Goal: Information Seeking & Learning: Learn about a topic

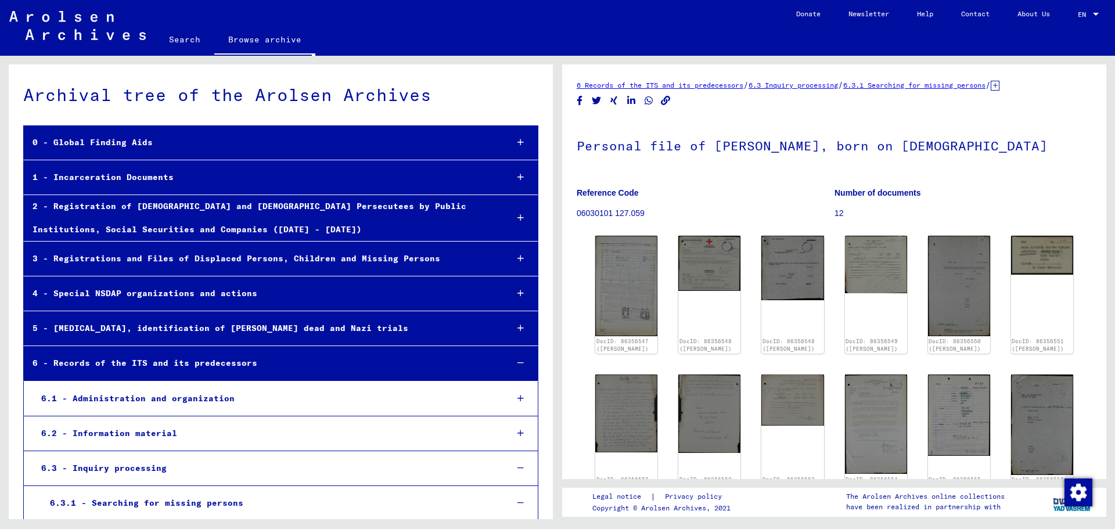
scroll to position [9453, 0]
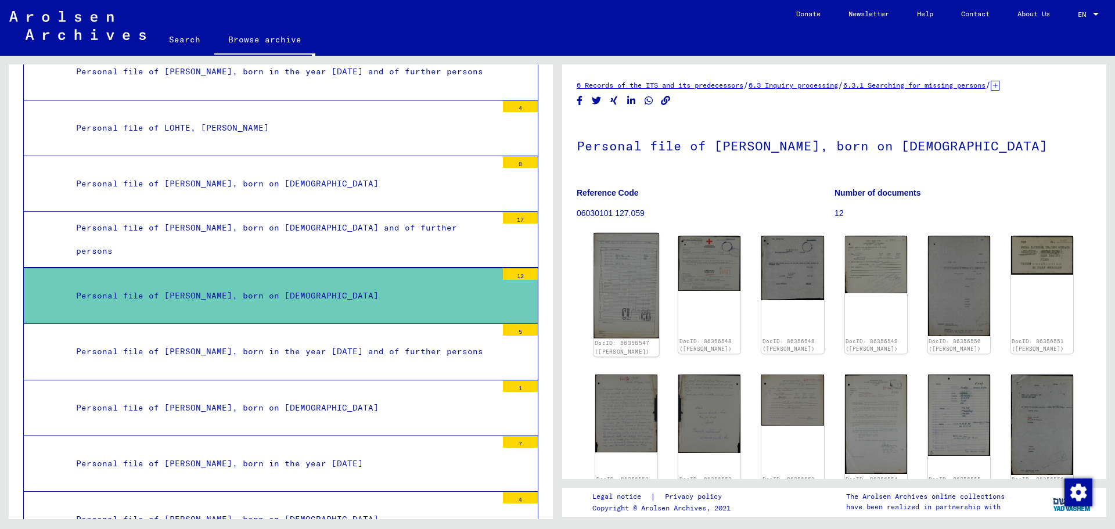
click at [621, 300] on img at bounding box center [626, 285] width 66 height 105
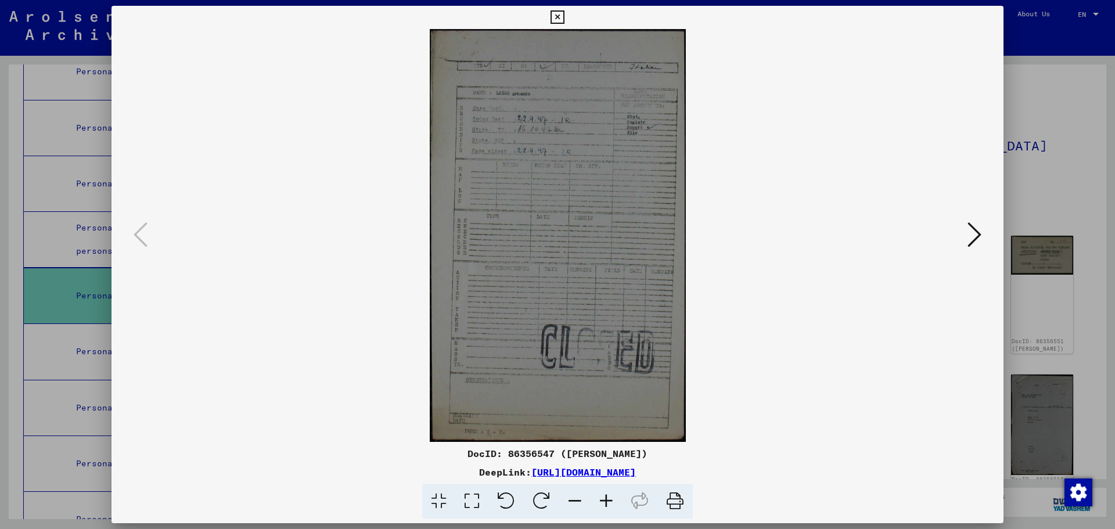
click at [977, 235] on icon at bounding box center [974, 235] width 14 height 28
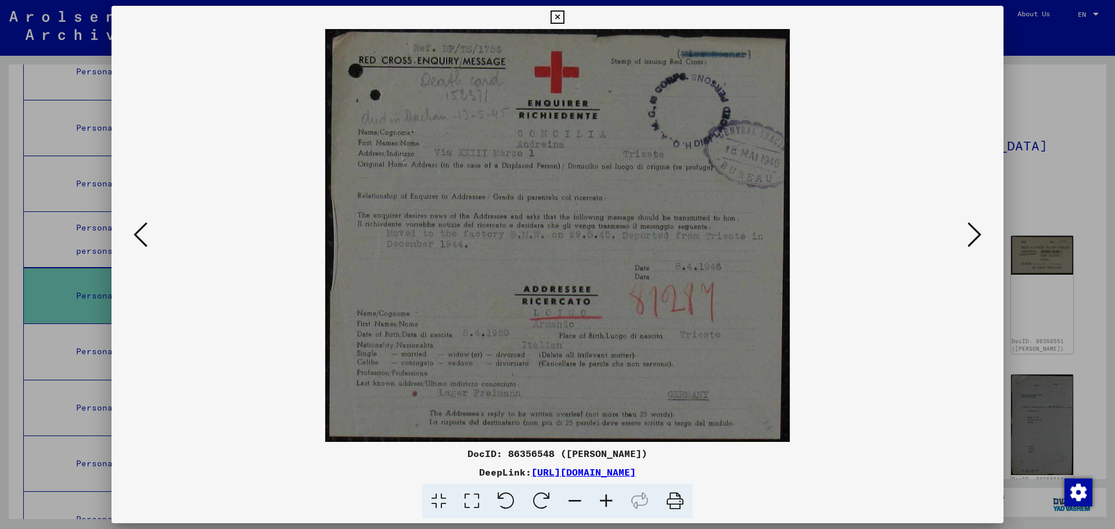
click at [977, 235] on icon at bounding box center [974, 235] width 14 height 28
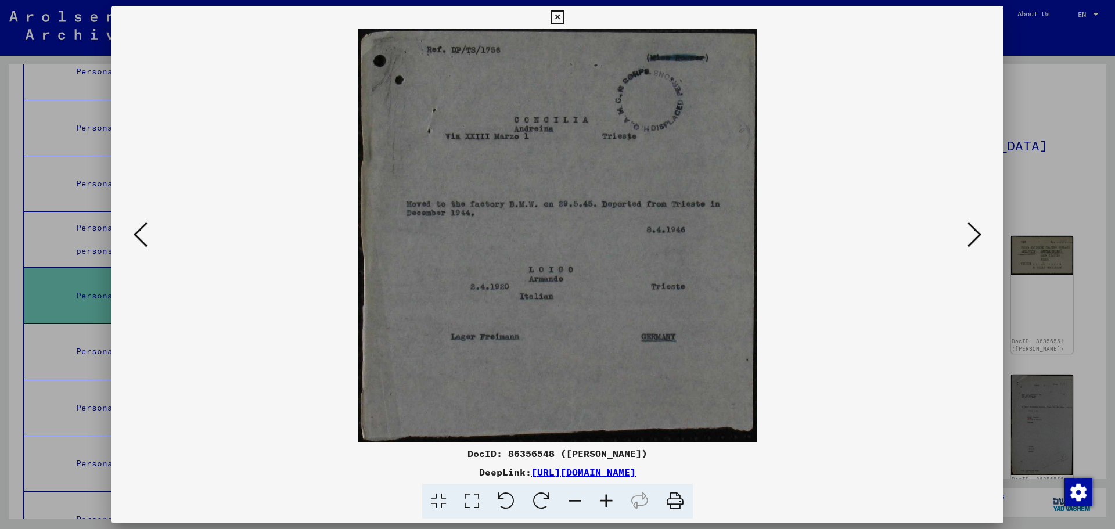
click at [141, 231] on icon at bounding box center [141, 235] width 14 height 28
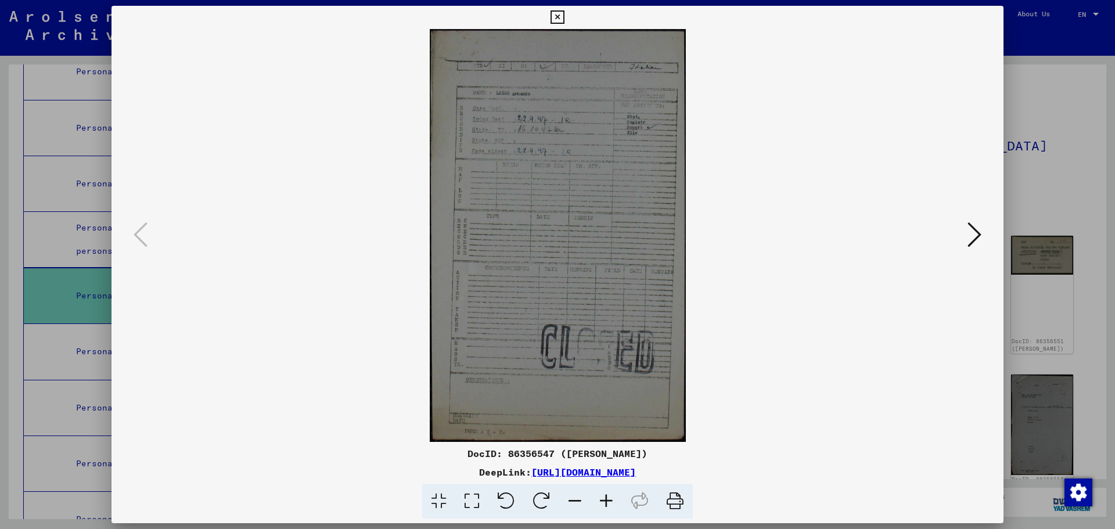
click at [977, 231] on icon at bounding box center [974, 235] width 14 height 28
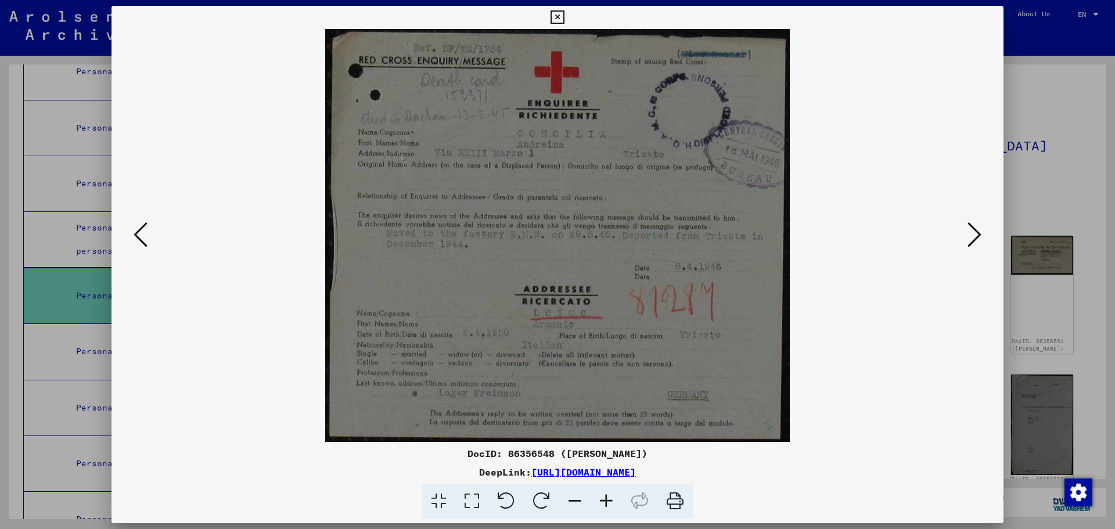
click at [977, 231] on icon at bounding box center [974, 235] width 14 height 28
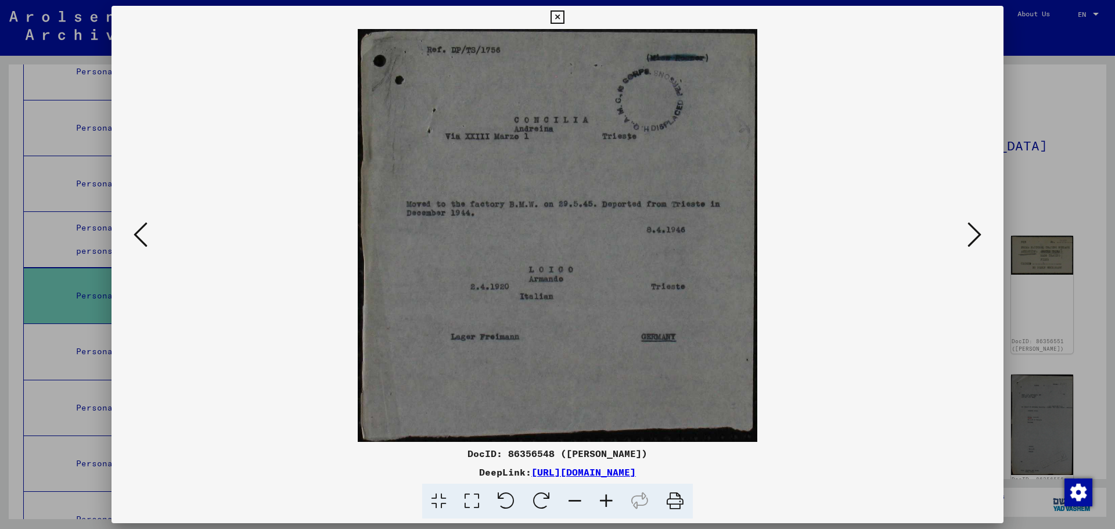
click at [977, 231] on icon at bounding box center [974, 235] width 14 height 28
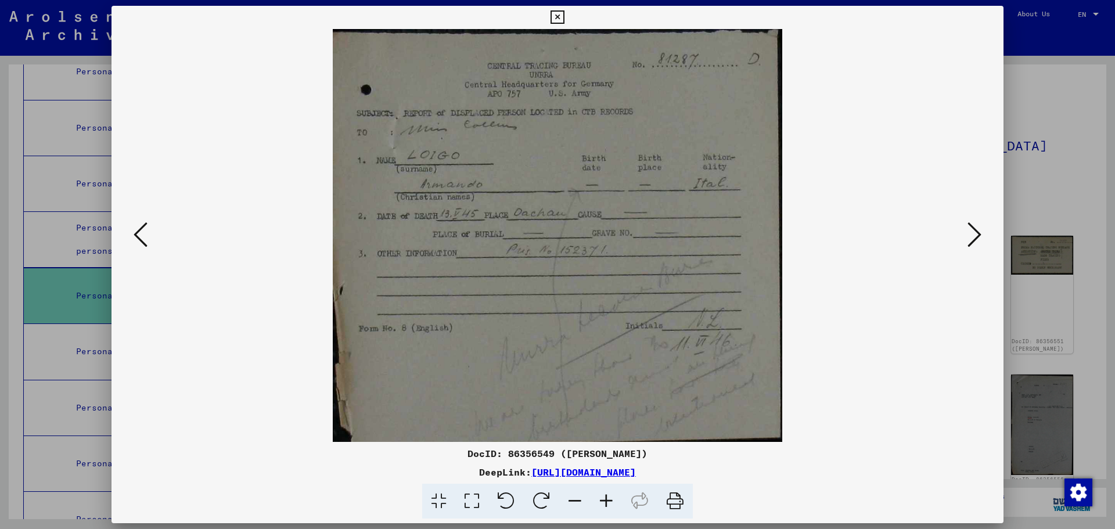
click at [977, 231] on icon at bounding box center [974, 235] width 14 height 28
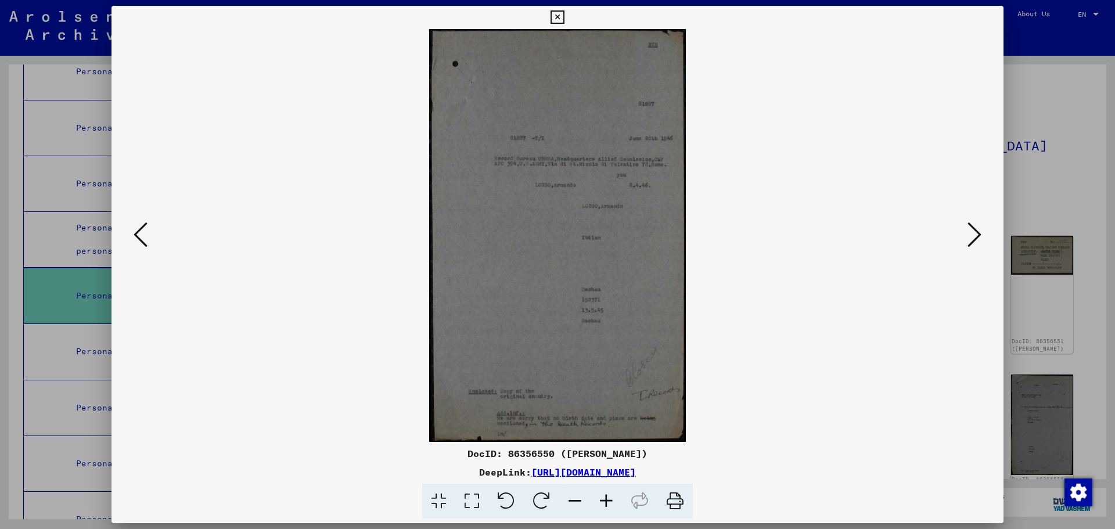
click at [977, 231] on icon at bounding box center [974, 235] width 14 height 28
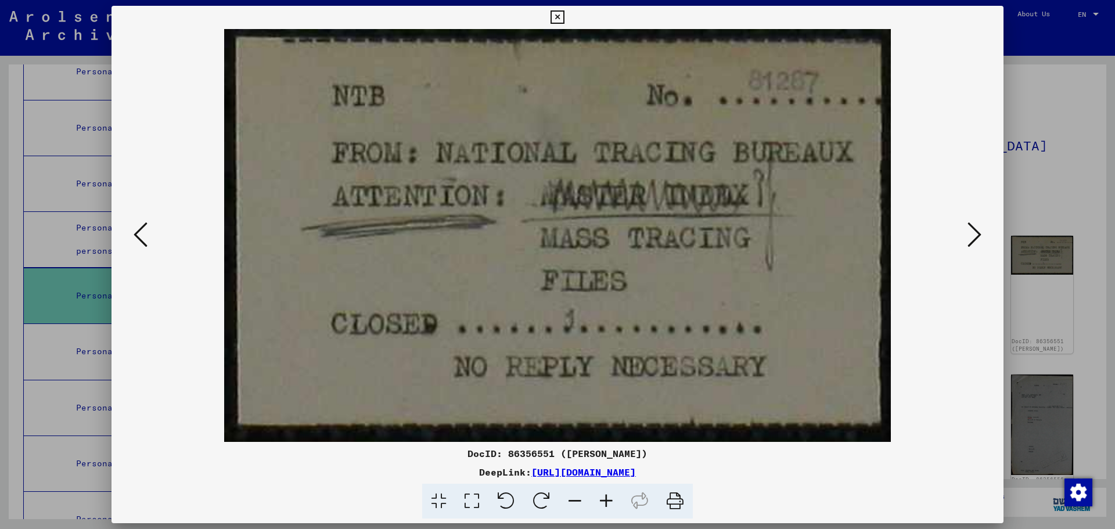
click at [977, 231] on icon at bounding box center [974, 235] width 14 height 28
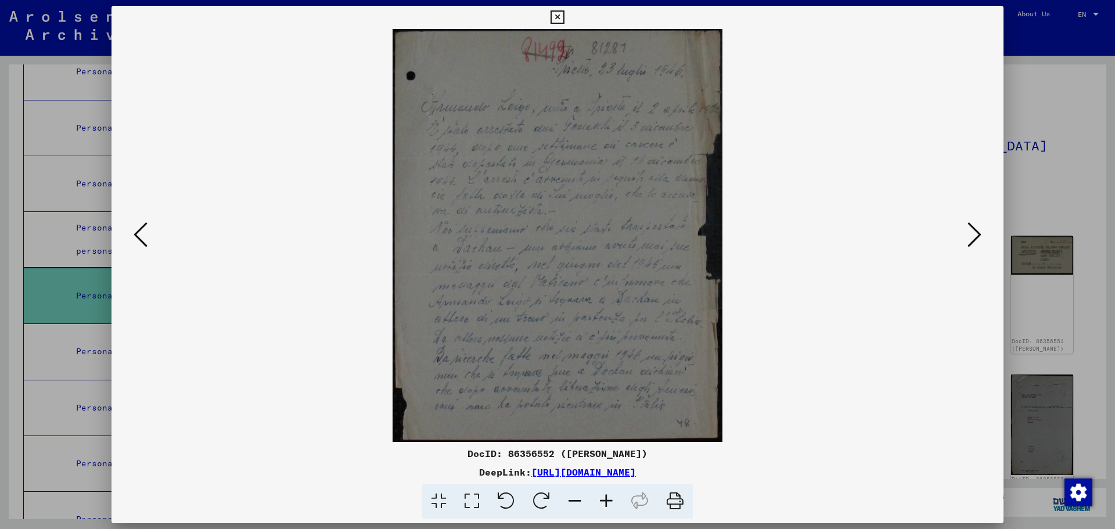
click at [977, 231] on icon at bounding box center [974, 235] width 14 height 28
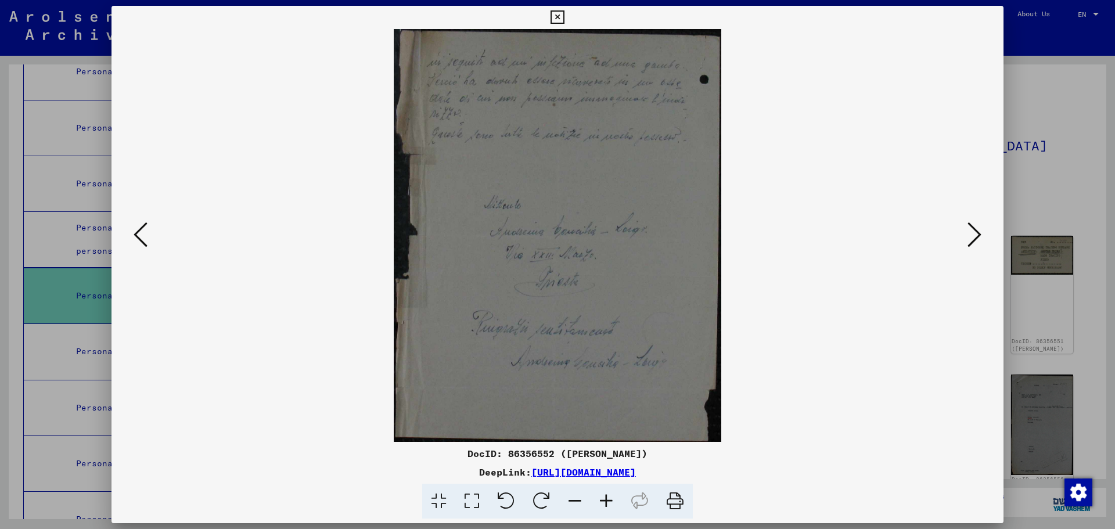
click at [977, 231] on icon at bounding box center [974, 235] width 14 height 28
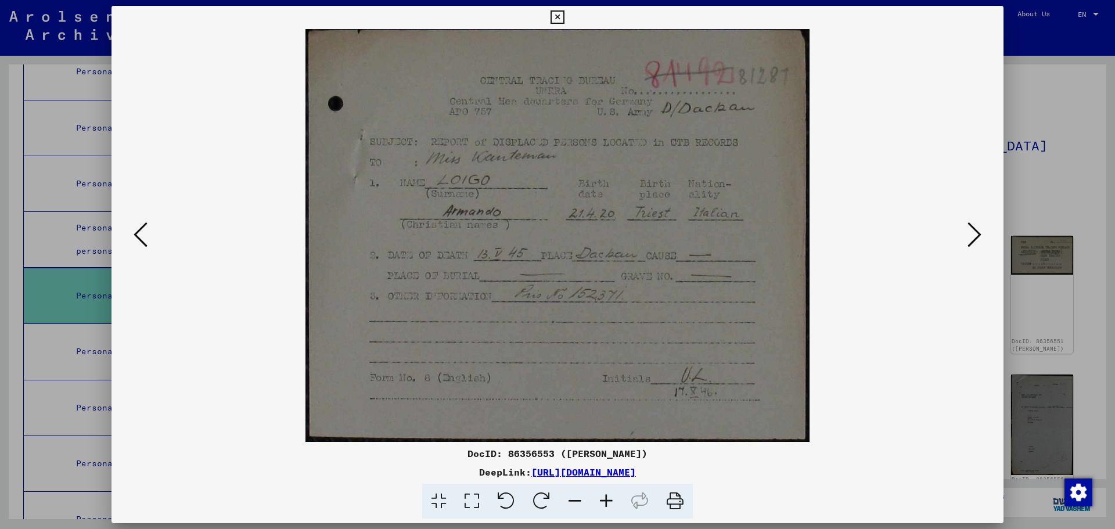
click at [977, 231] on icon at bounding box center [974, 235] width 14 height 28
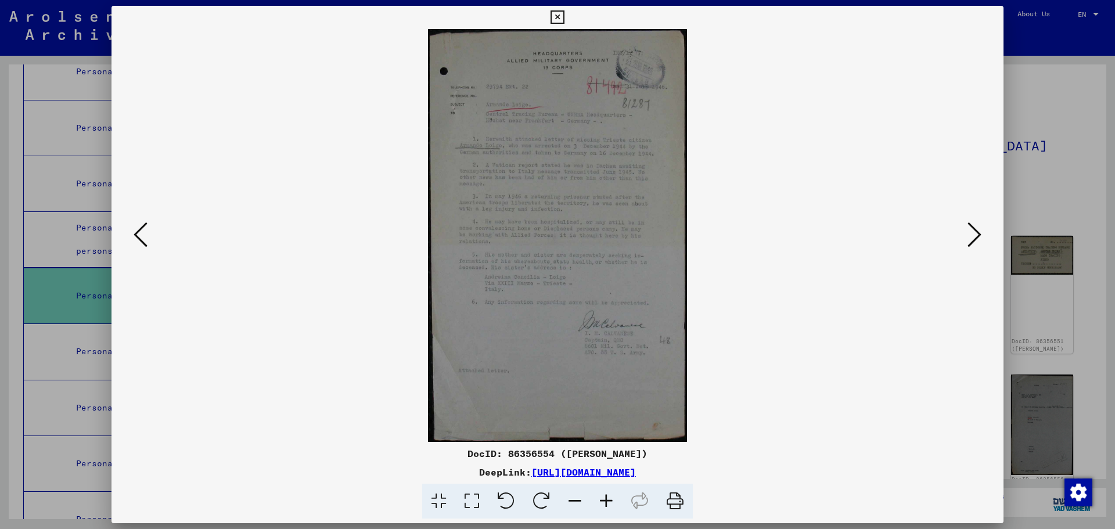
click at [977, 231] on icon at bounding box center [974, 235] width 14 height 28
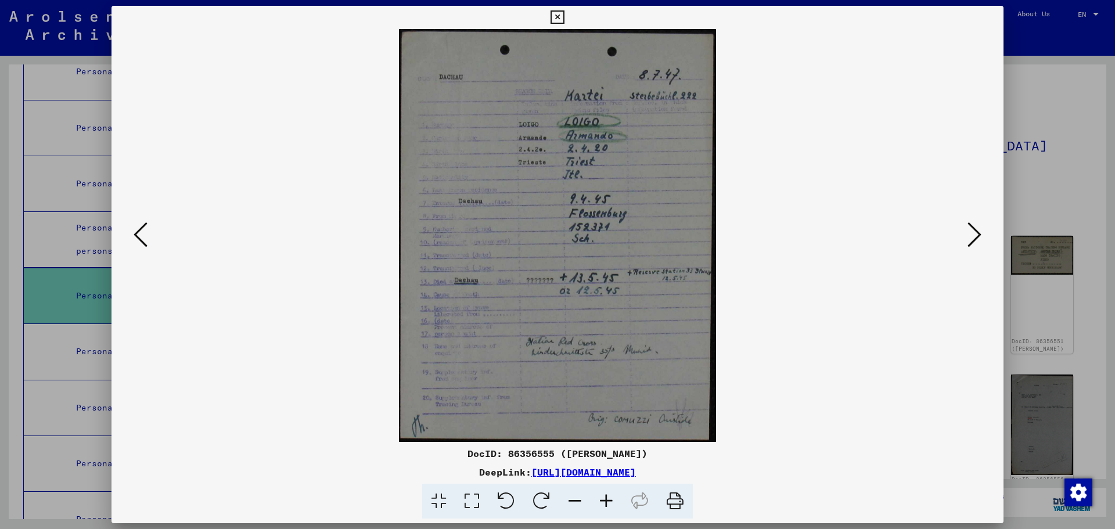
click at [977, 231] on icon at bounding box center [974, 235] width 14 height 28
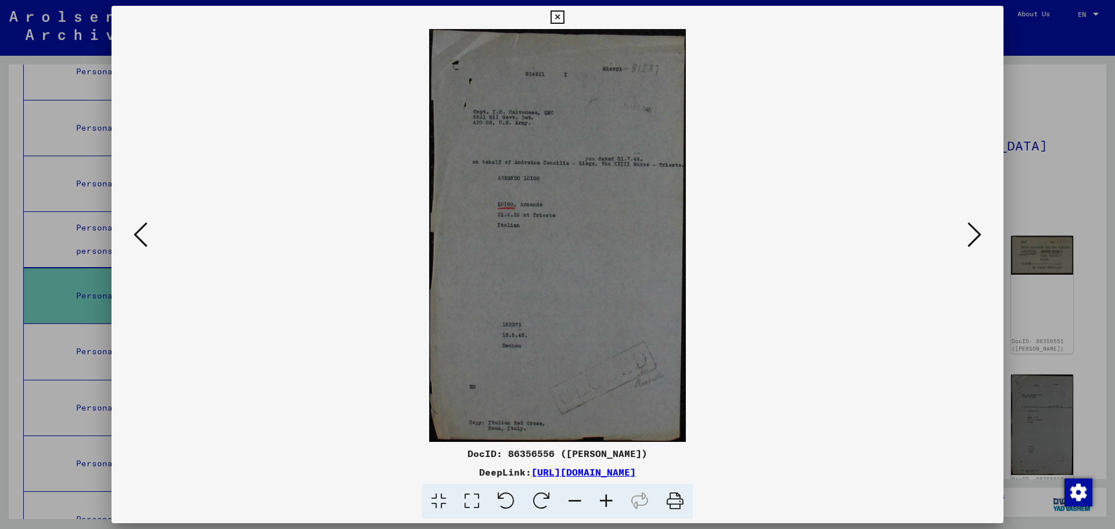
click at [977, 231] on icon at bounding box center [974, 235] width 14 height 28
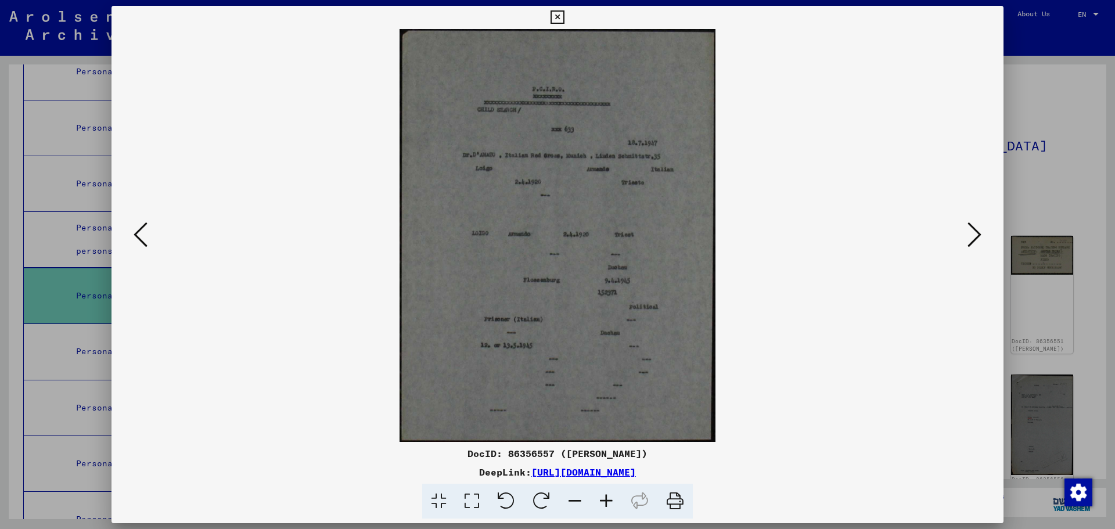
click at [977, 231] on icon at bounding box center [974, 235] width 14 height 28
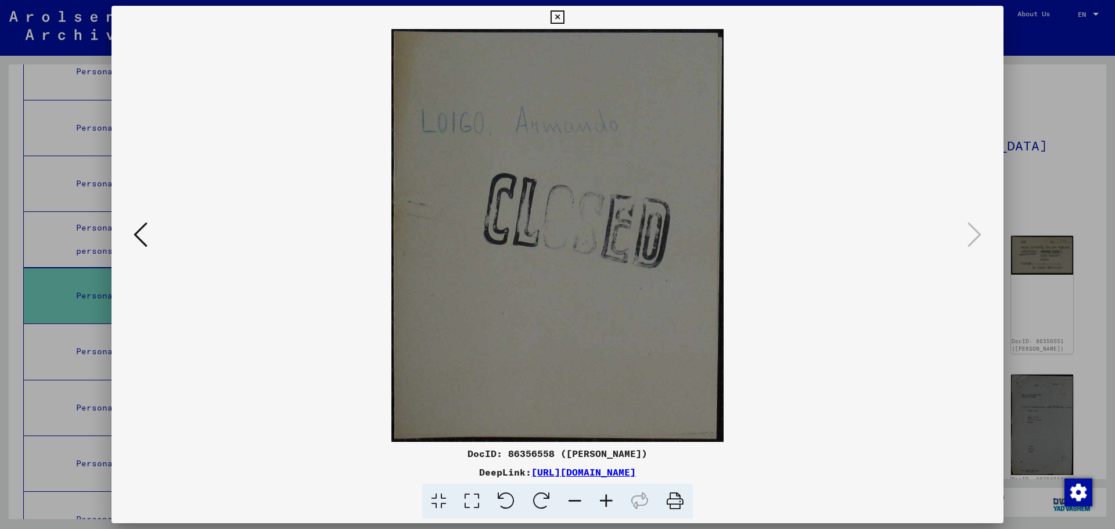
click at [555, 16] on icon at bounding box center [557, 17] width 13 height 14
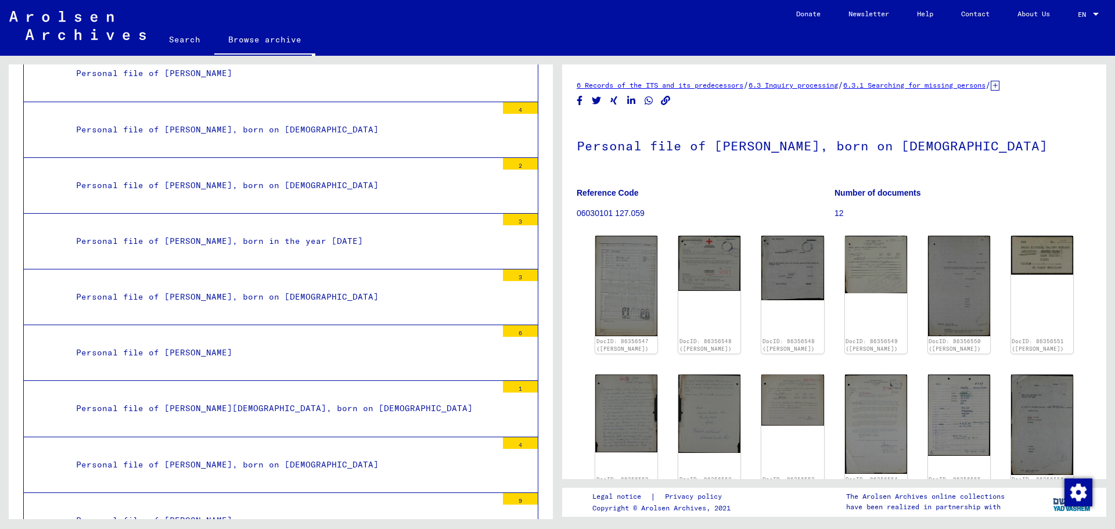
scroll to position [7595, 0]
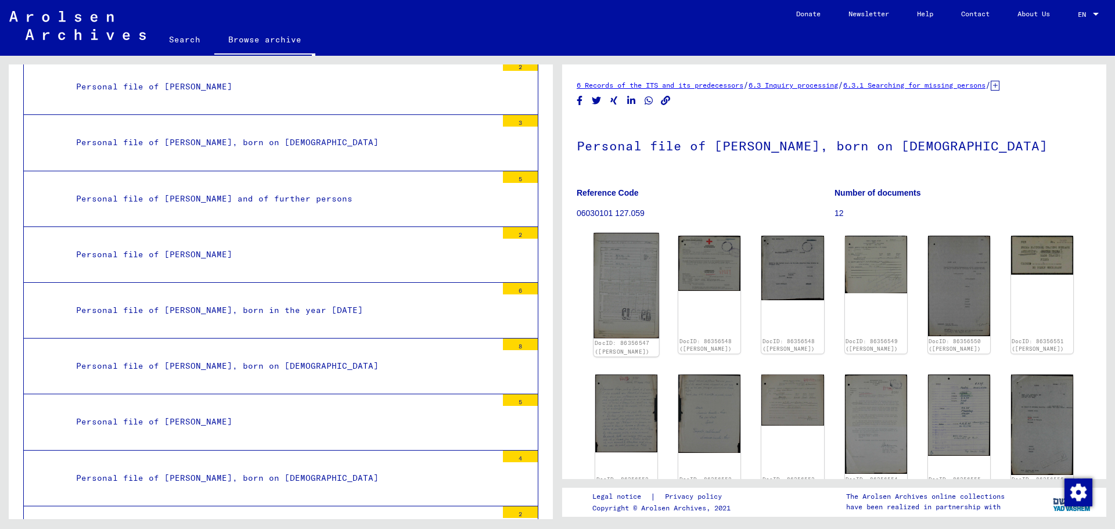
click at [623, 293] on img at bounding box center [626, 285] width 66 height 105
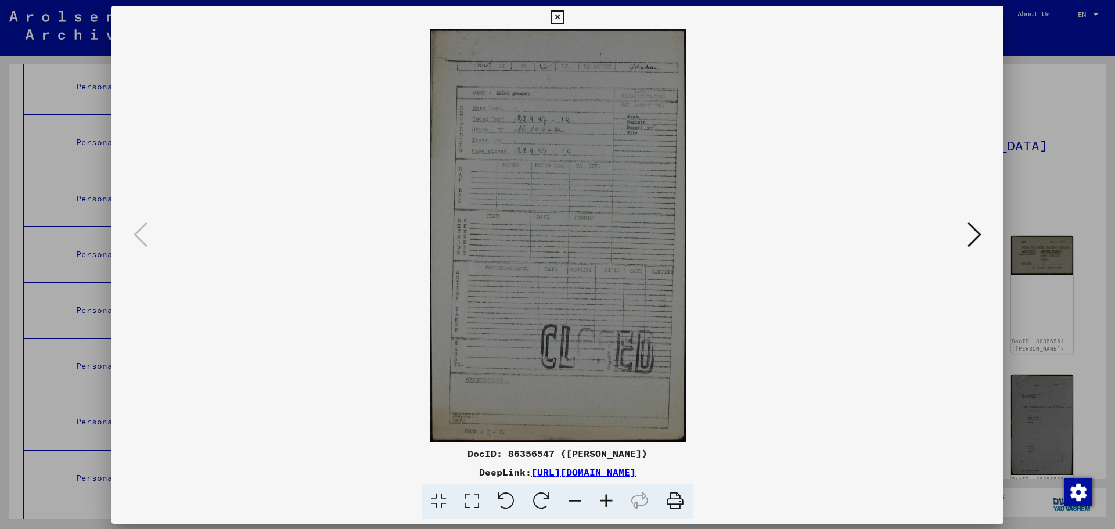
click at [623, 293] on img at bounding box center [557, 235] width 813 height 413
click at [976, 226] on icon at bounding box center [974, 235] width 14 height 28
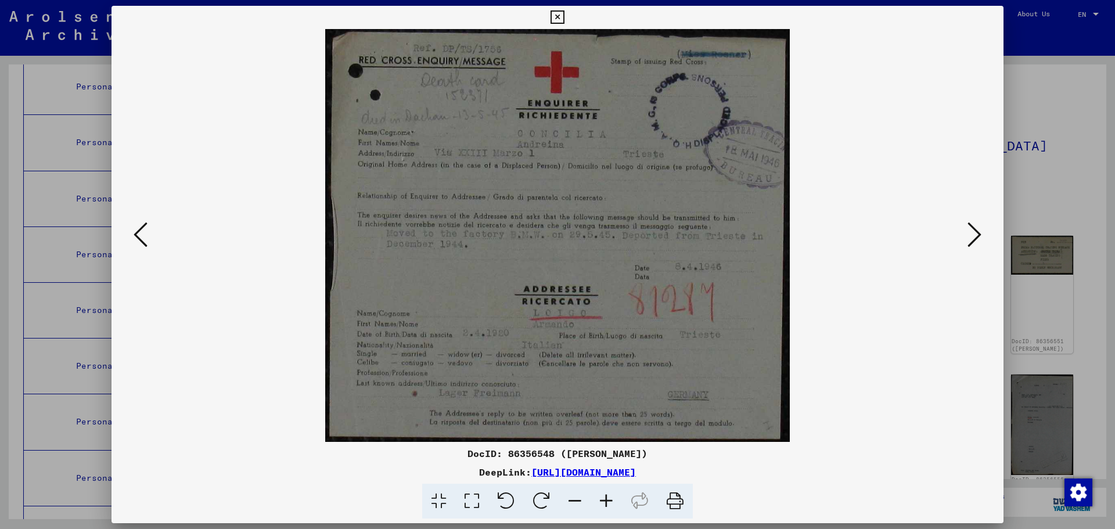
click at [971, 226] on icon at bounding box center [974, 235] width 14 height 28
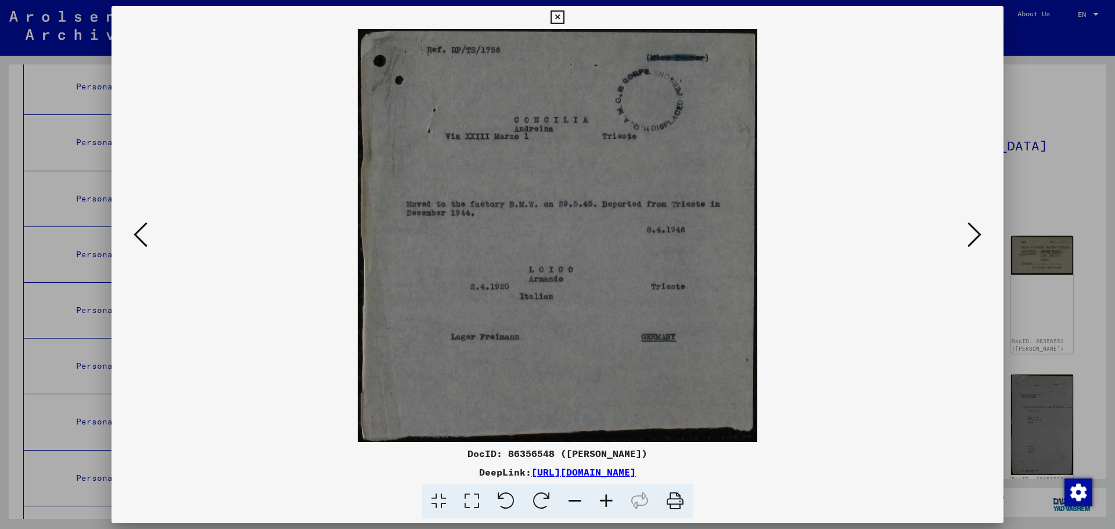
click at [974, 237] on icon at bounding box center [974, 235] width 14 height 28
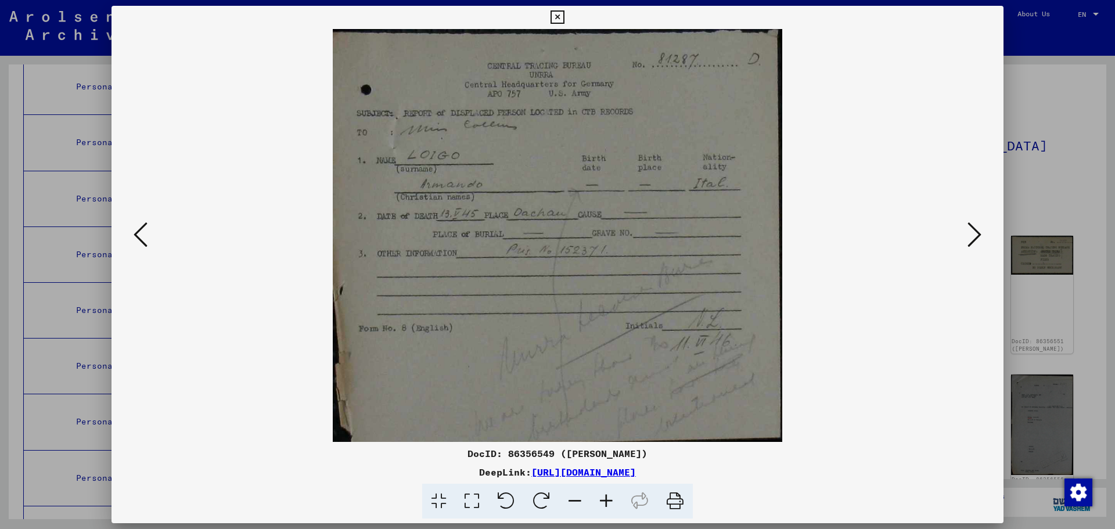
click at [976, 239] on icon at bounding box center [974, 235] width 14 height 28
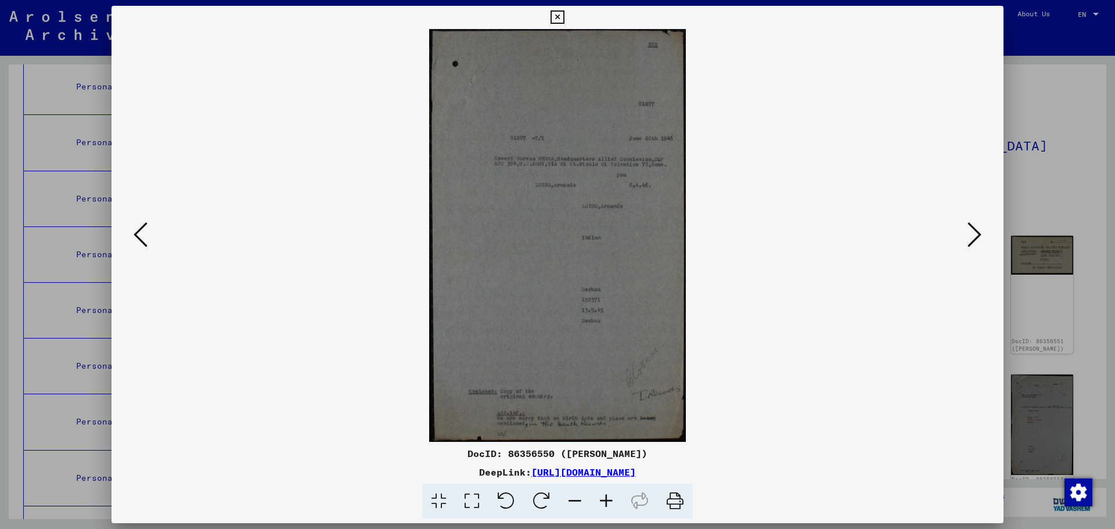
click at [977, 237] on icon at bounding box center [974, 235] width 14 height 28
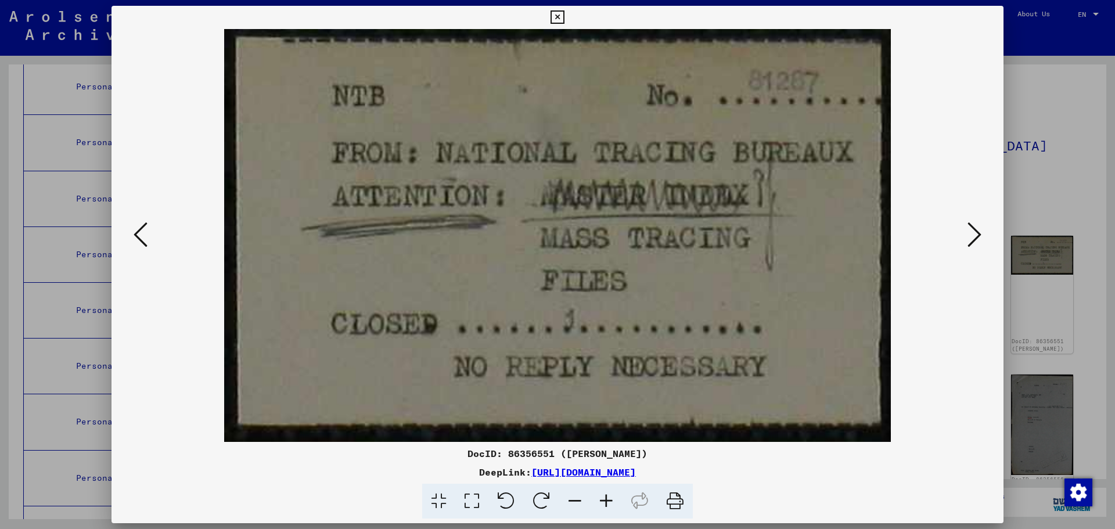
click at [976, 241] on icon at bounding box center [974, 235] width 14 height 28
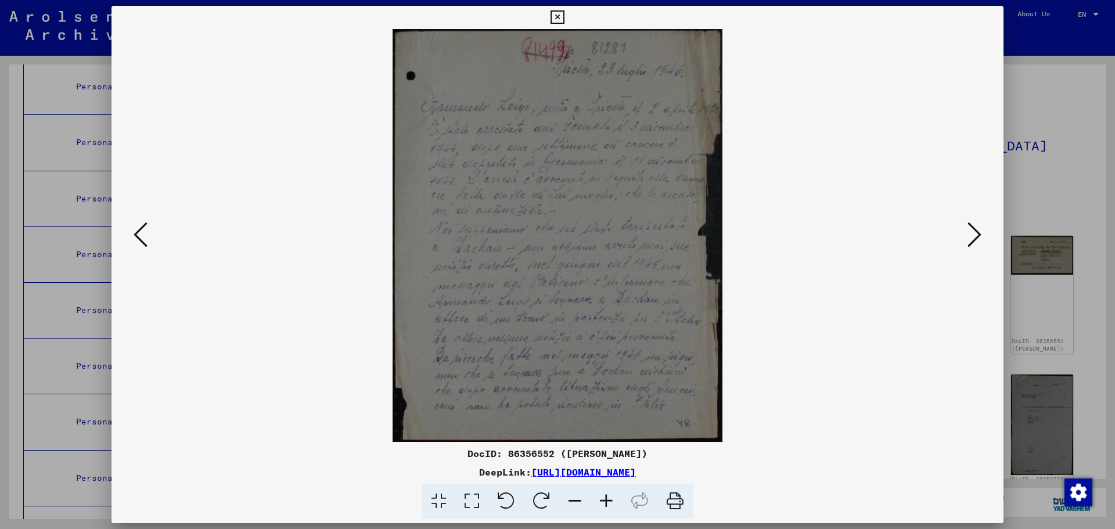
click at [976, 241] on icon at bounding box center [974, 235] width 14 height 28
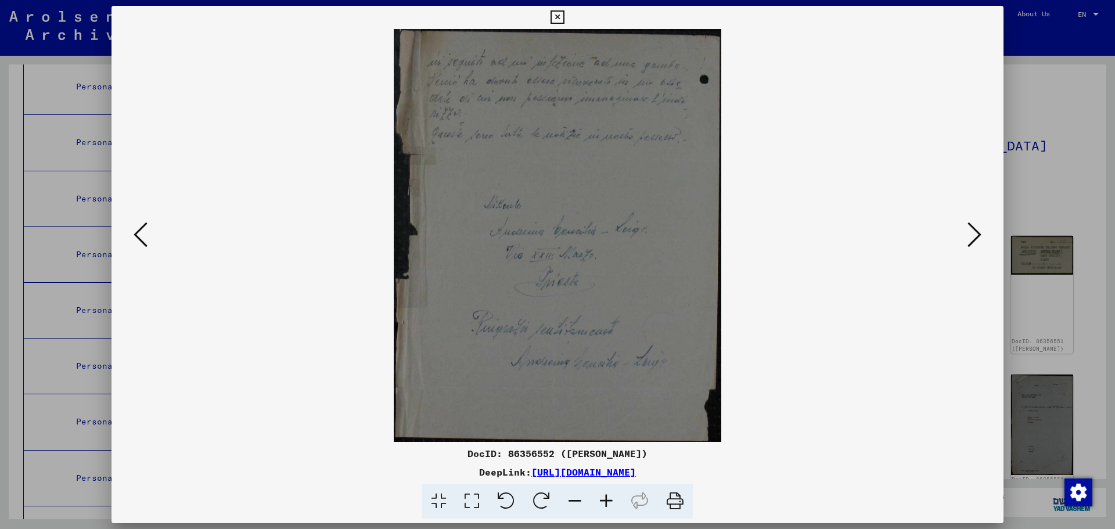
click at [976, 241] on icon at bounding box center [974, 235] width 14 height 28
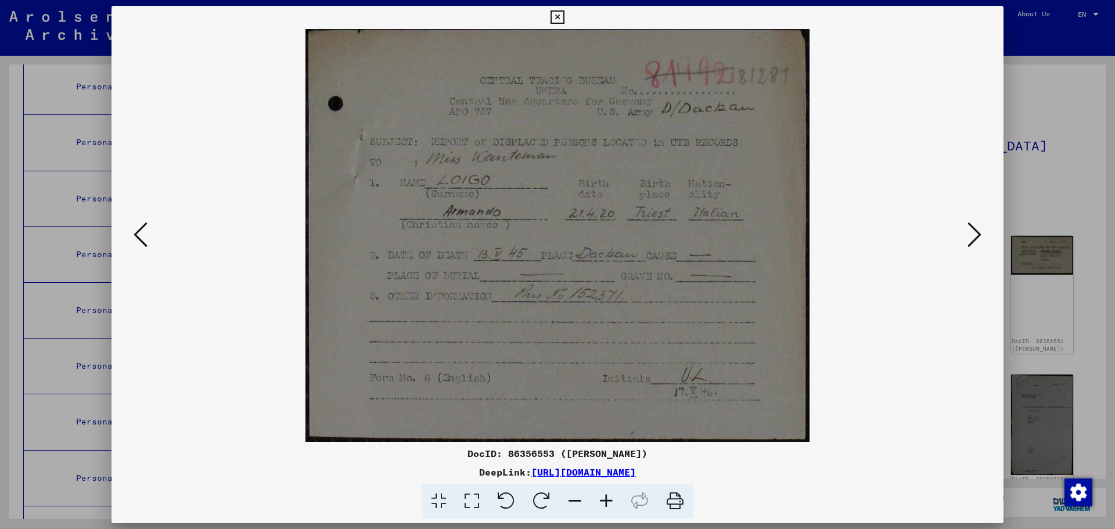
click at [964, 219] on button at bounding box center [974, 235] width 21 height 33
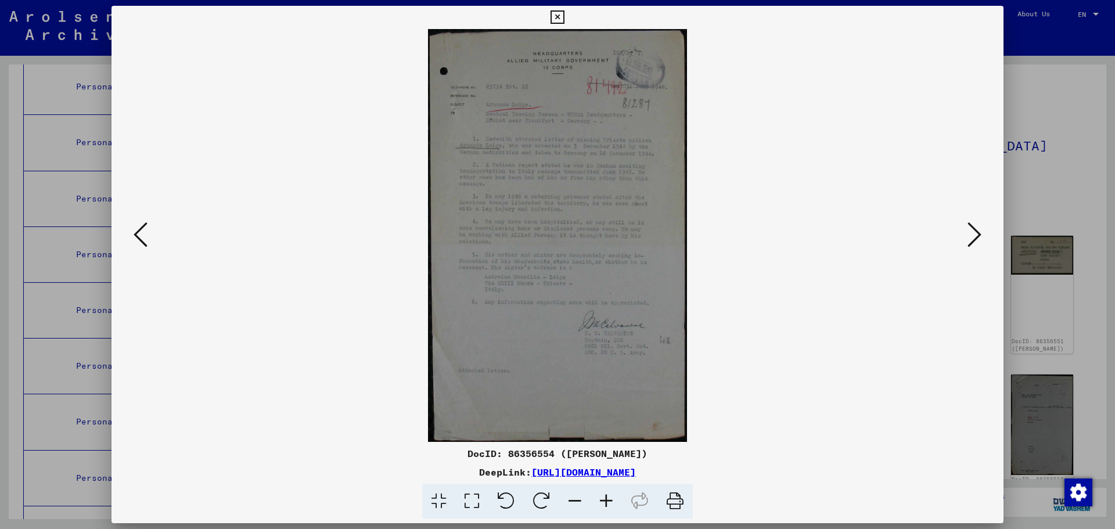
click at [974, 236] on icon at bounding box center [974, 235] width 14 height 28
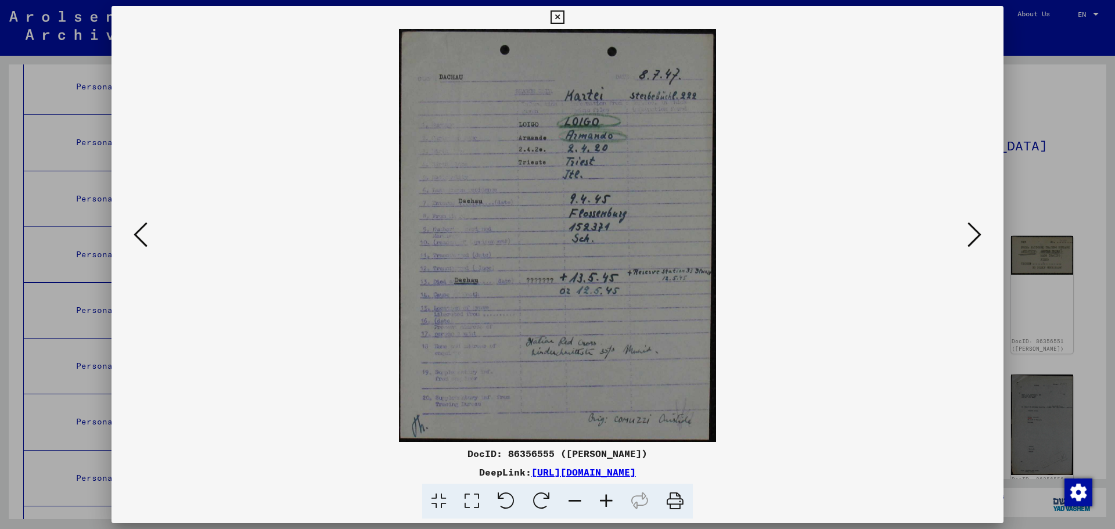
click at [974, 235] on icon at bounding box center [974, 235] width 14 height 28
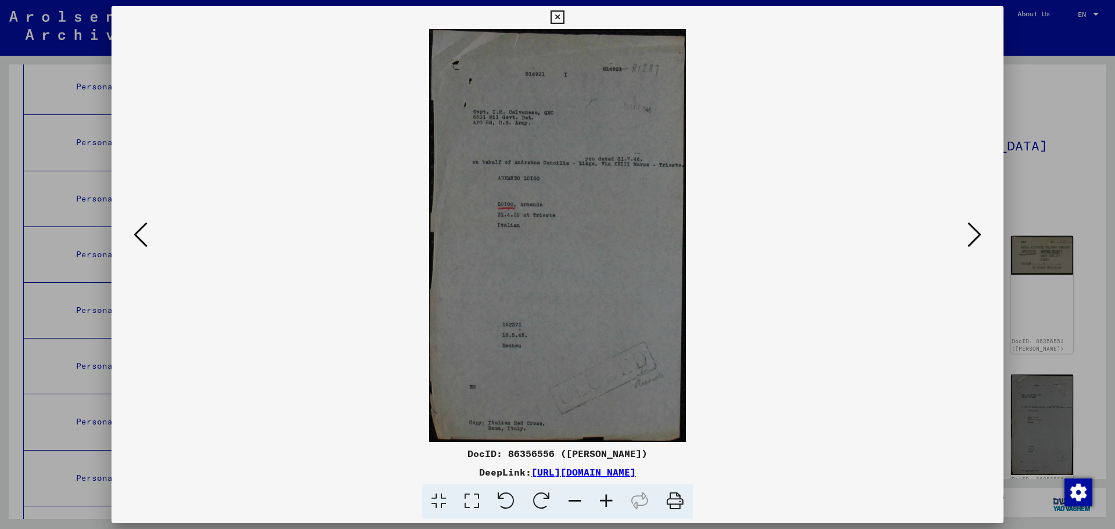
click at [979, 233] on icon at bounding box center [974, 235] width 14 height 28
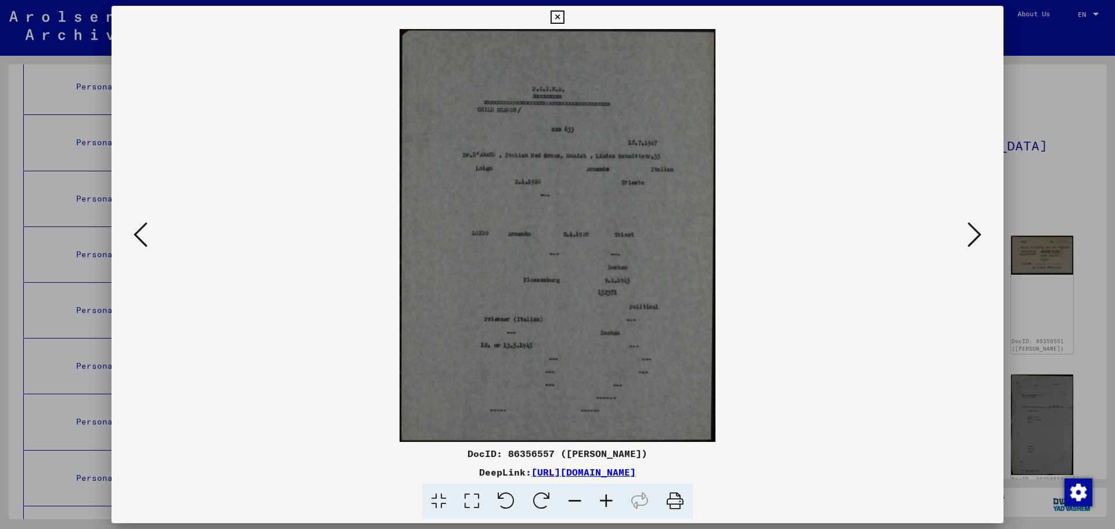
click at [975, 229] on icon at bounding box center [974, 235] width 14 height 28
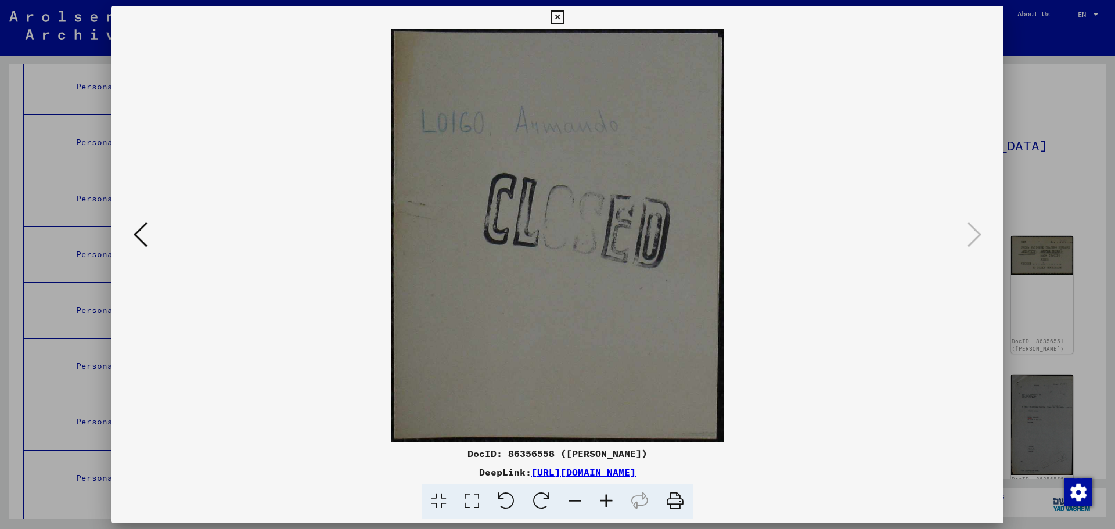
click at [141, 238] on icon at bounding box center [141, 235] width 14 height 28
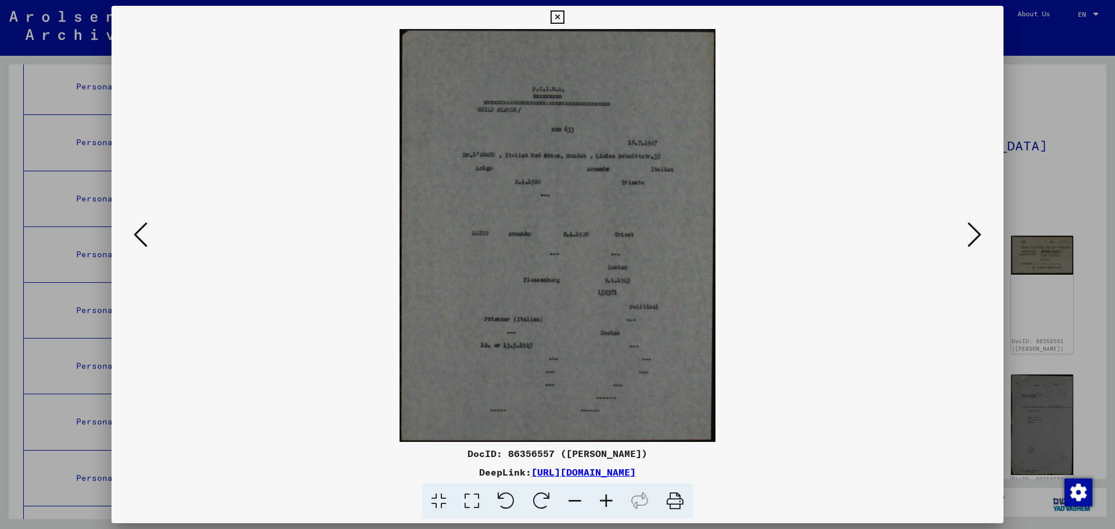
click at [141, 238] on icon at bounding box center [141, 235] width 14 height 28
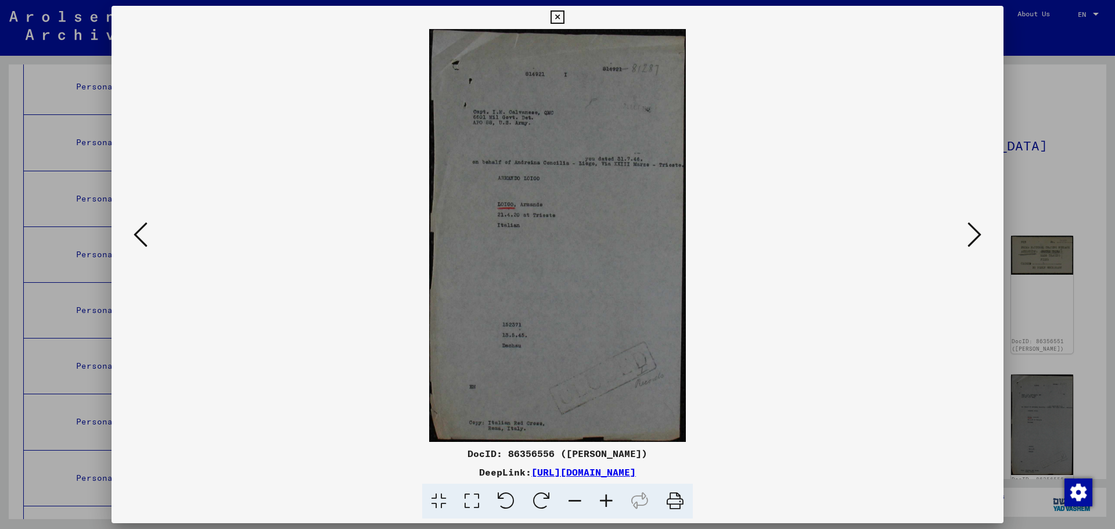
click at [141, 238] on icon at bounding box center [141, 235] width 14 height 28
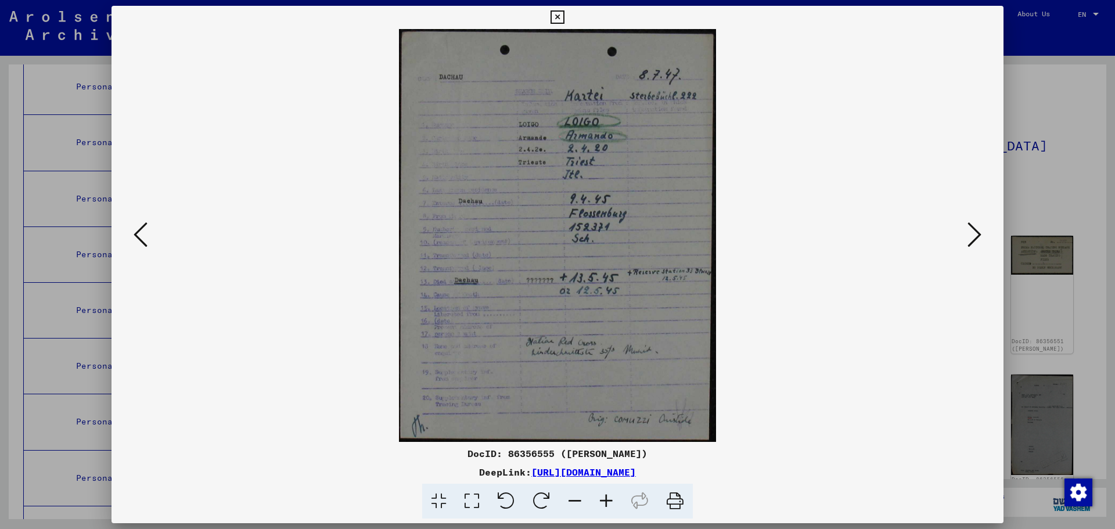
click at [141, 238] on icon at bounding box center [141, 235] width 14 height 28
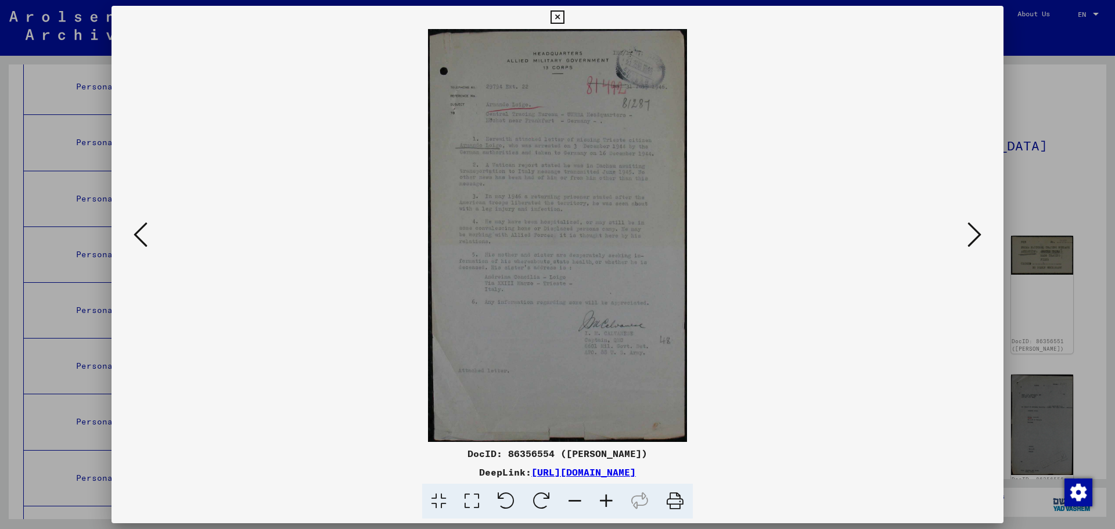
click at [141, 238] on icon at bounding box center [141, 235] width 14 height 28
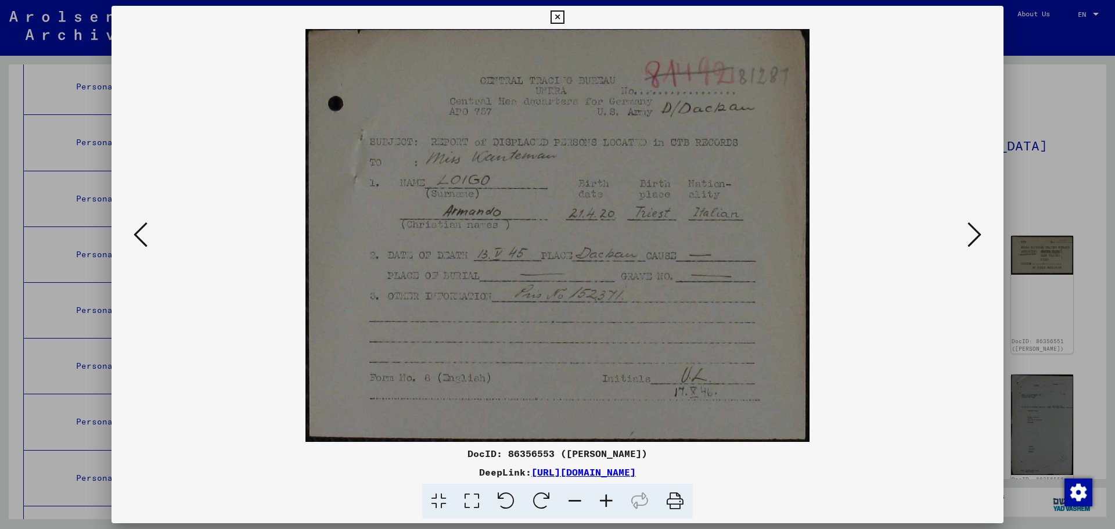
click at [976, 240] on icon at bounding box center [974, 235] width 14 height 28
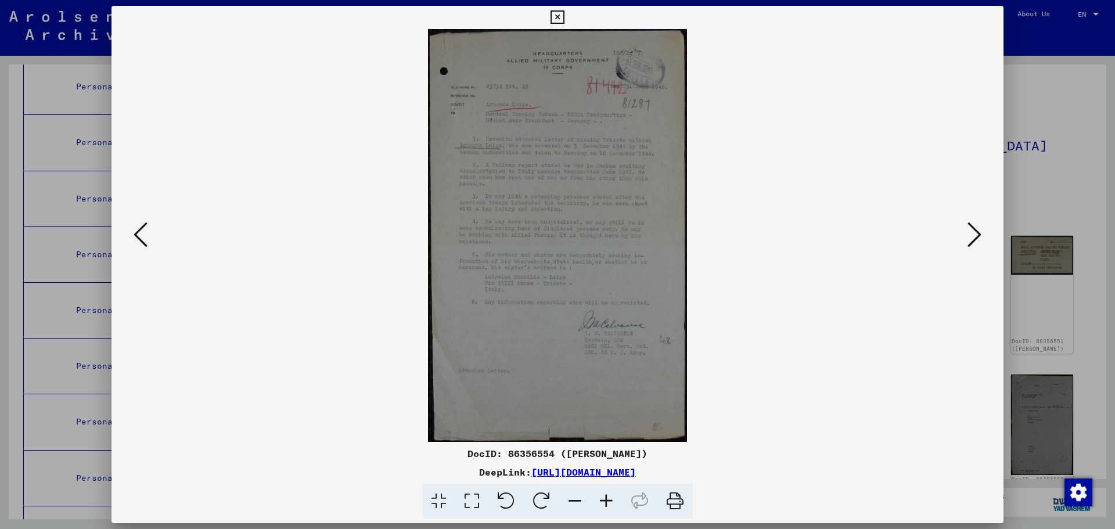
click at [976, 240] on icon at bounding box center [974, 235] width 14 height 28
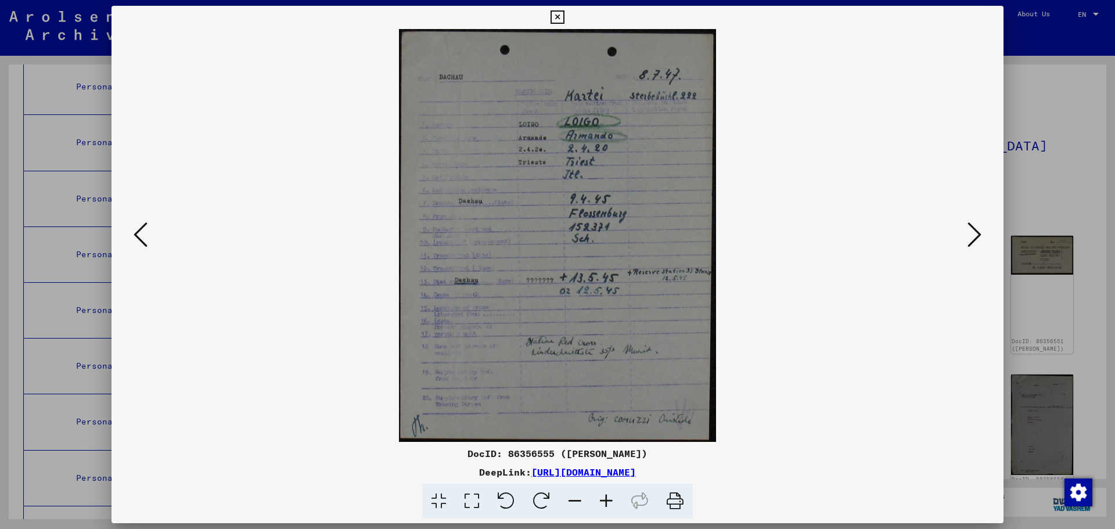
click at [142, 234] on icon at bounding box center [141, 235] width 14 height 28
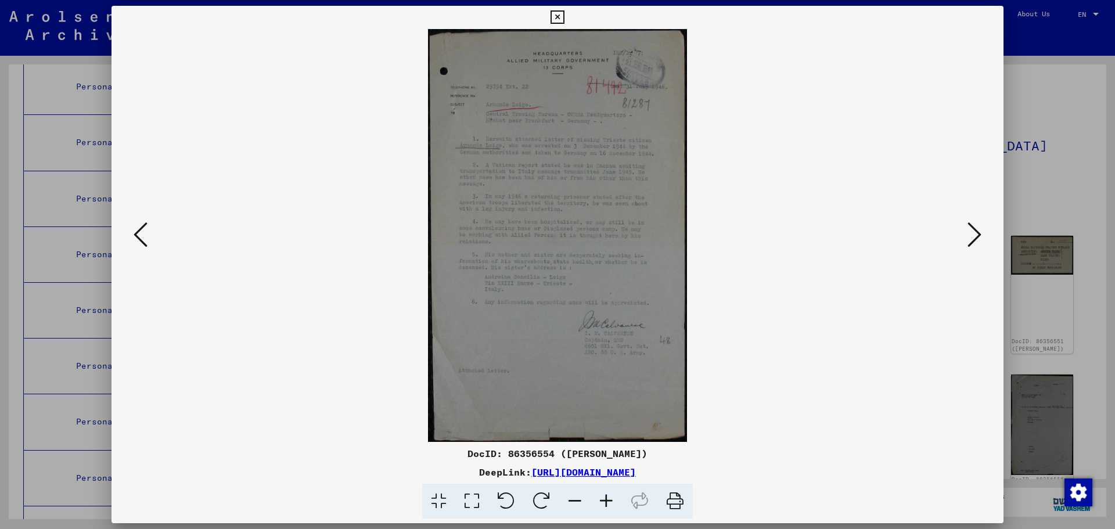
click at [142, 234] on icon at bounding box center [141, 235] width 14 height 28
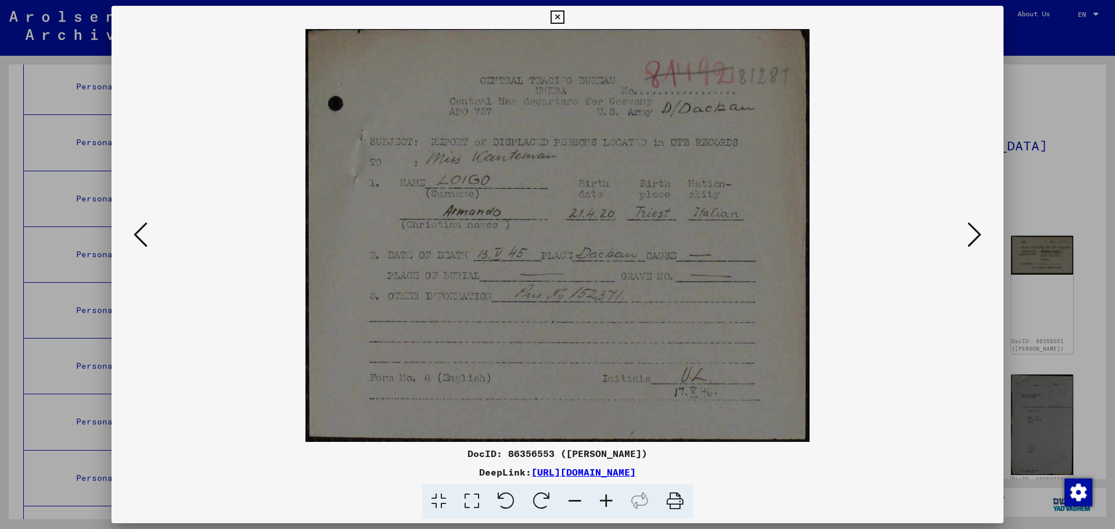
click at [142, 234] on icon at bounding box center [141, 235] width 14 height 28
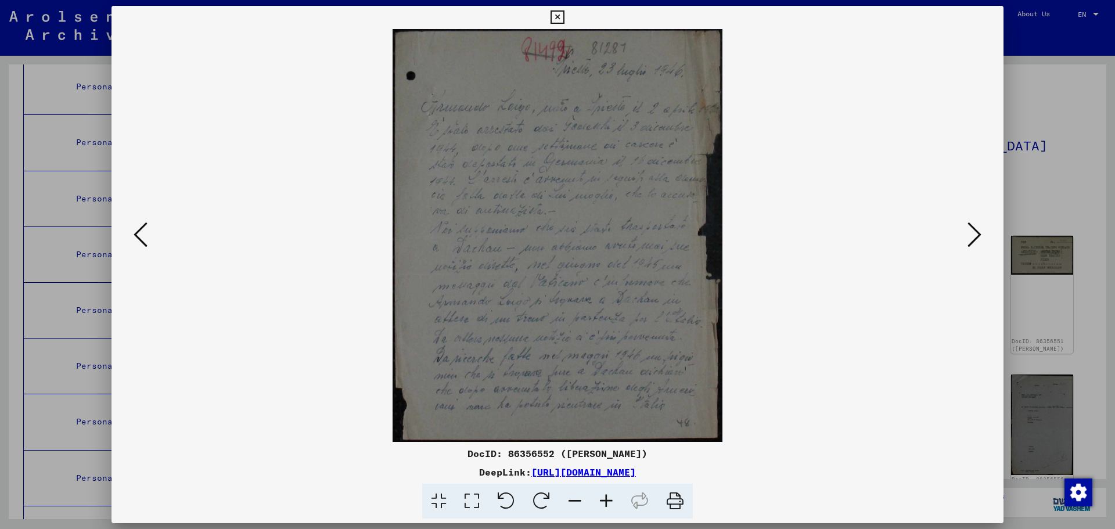
click at [142, 234] on icon at bounding box center [141, 235] width 14 height 28
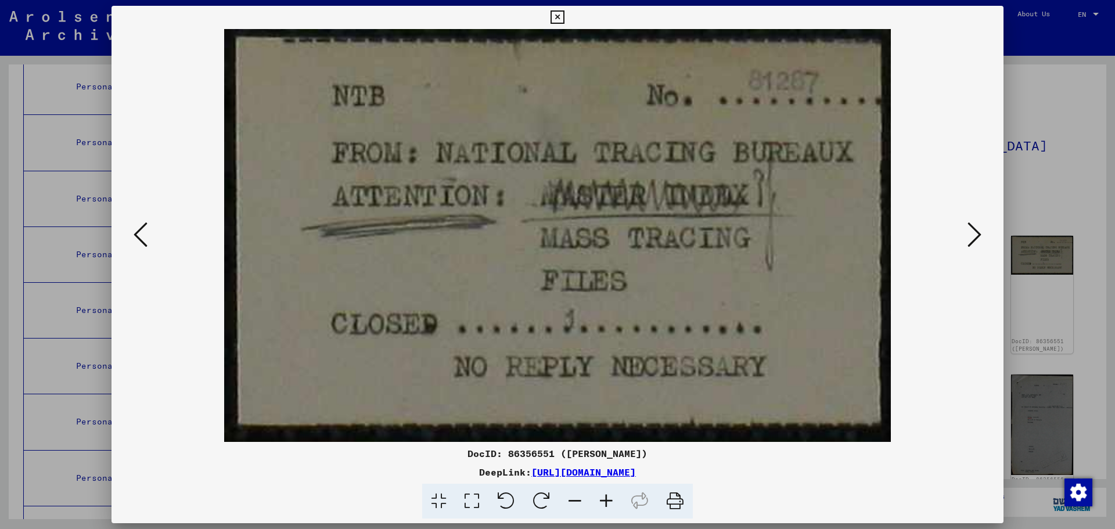
click at [142, 234] on icon at bounding box center [141, 235] width 14 height 28
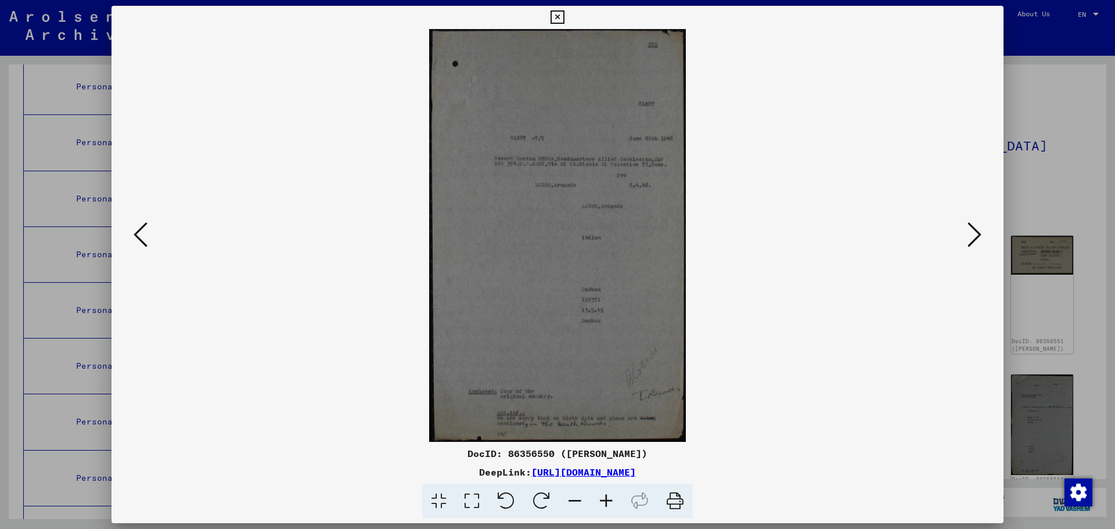
click at [142, 234] on icon at bounding box center [141, 235] width 14 height 28
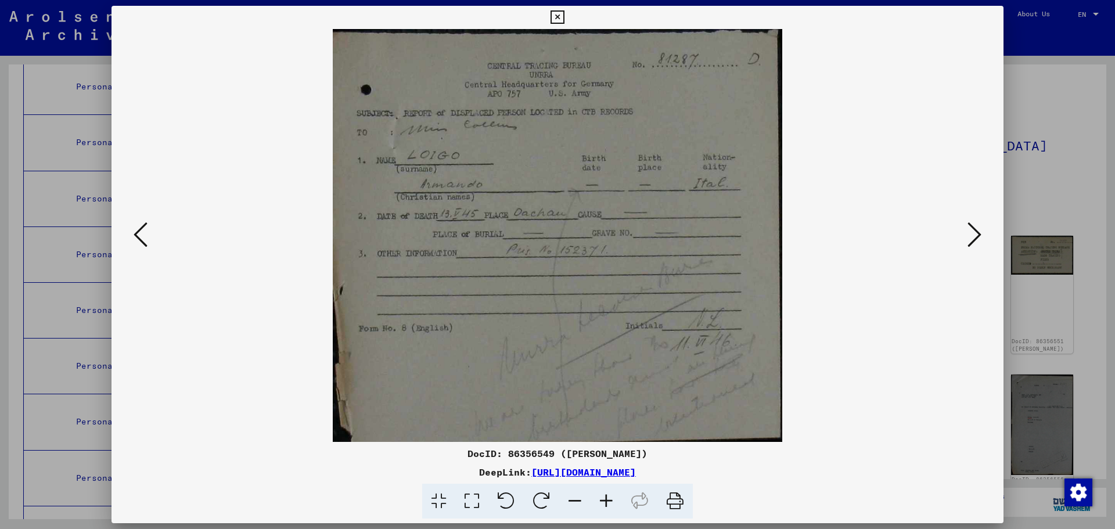
click at [142, 234] on icon at bounding box center [141, 235] width 14 height 28
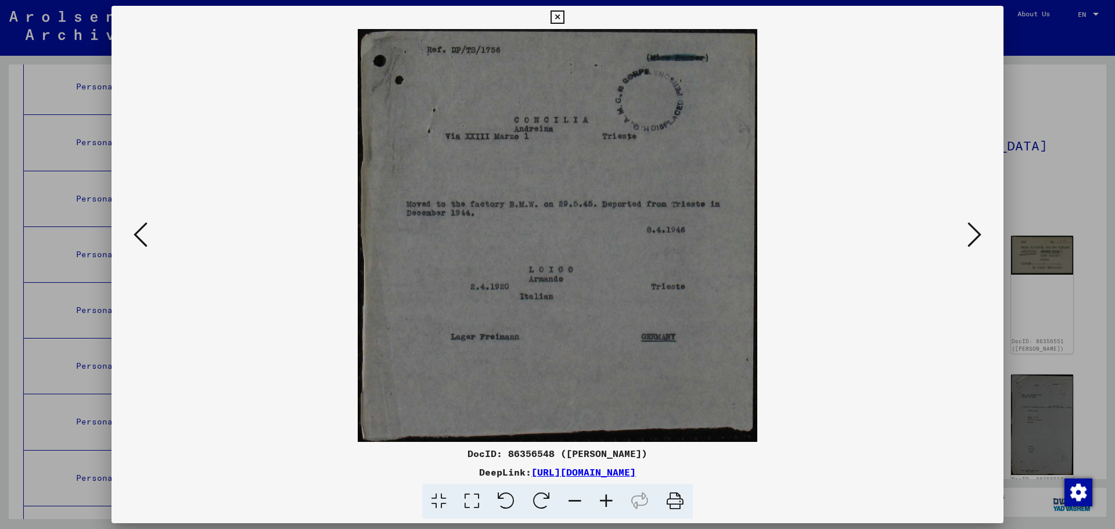
click at [142, 234] on icon at bounding box center [141, 235] width 14 height 28
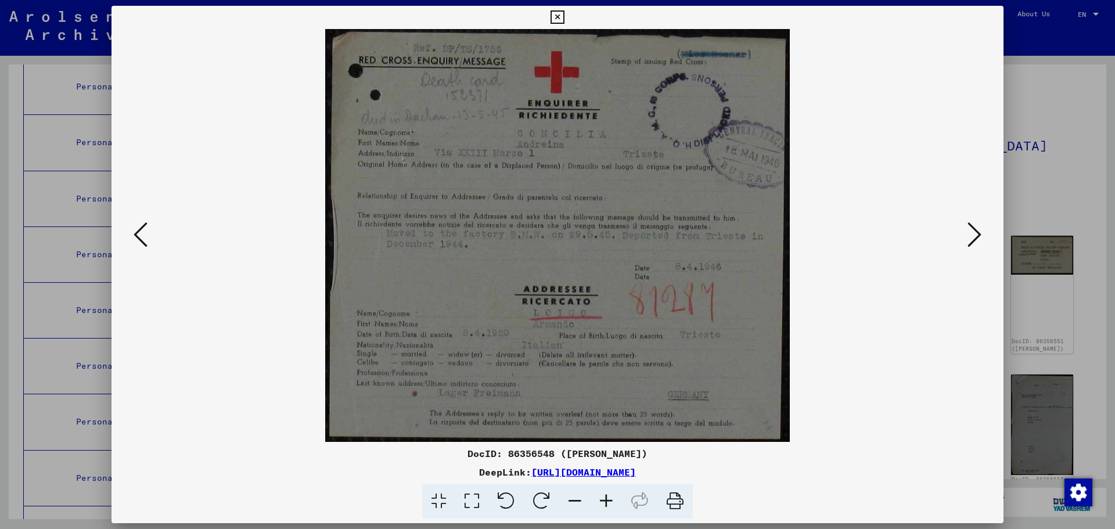
click at [142, 234] on icon at bounding box center [141, 235] width 14 height 28
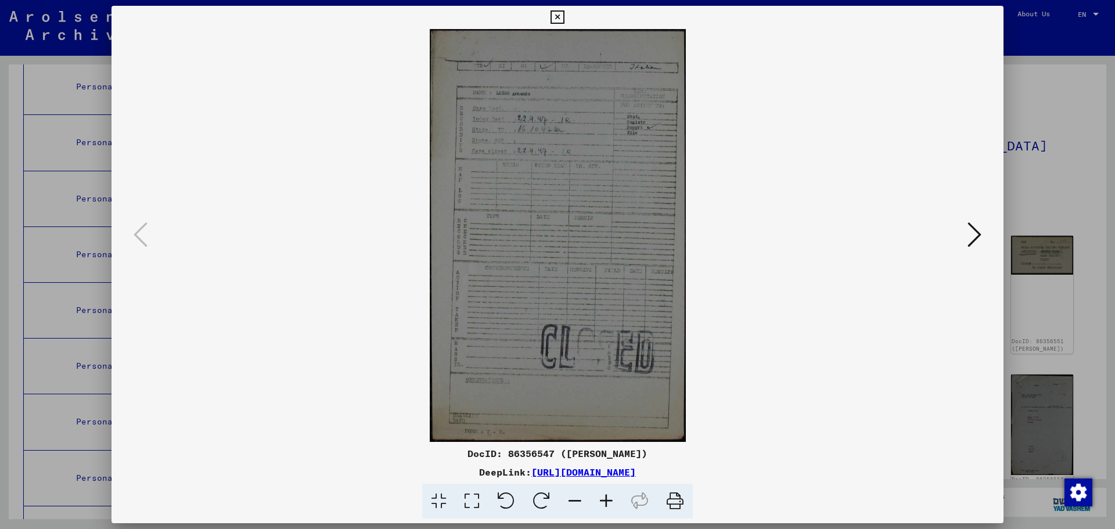
click at [670, 502] on icon at bounding box center [674, 501] width 35 height 35
click at [974, 237] on icon at bounding box center [974, 235] width 14 height 28
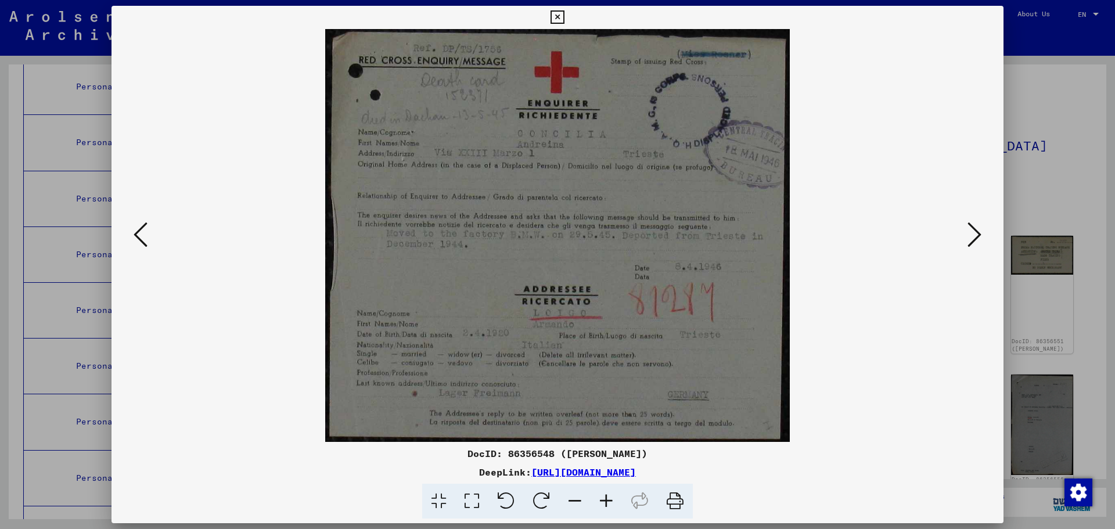
click at [675, 501] on icon at bounding box center [674, 501] width 35 height 35
click at [977, 231] on icon at bounding box center [974, 235] width 14 height 28
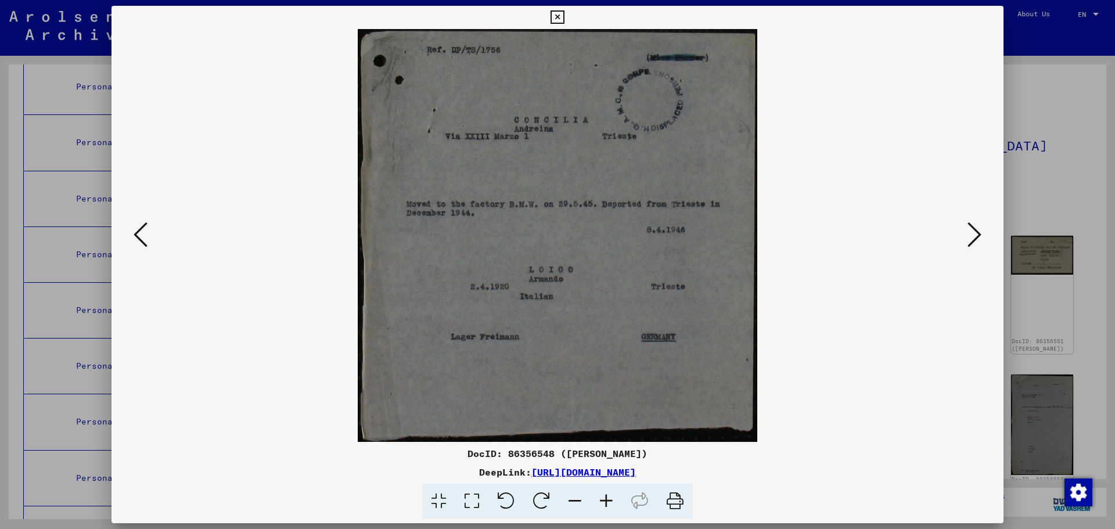
click at [672, 500] on icon at bounding box center [674, 501] width 35 height 35
click at [976, 236] on icon at bounding box center [974, 235] width 14 height 28
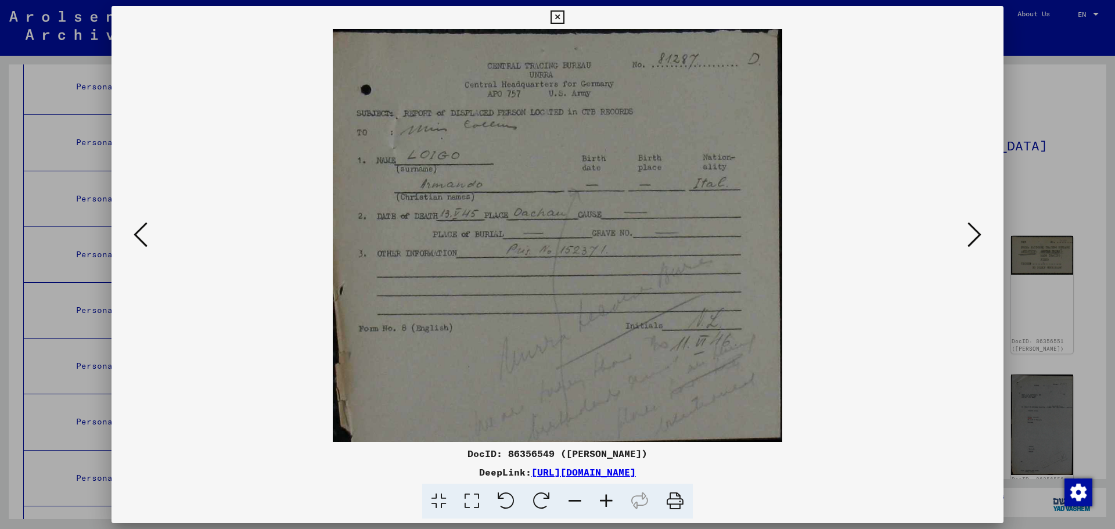
click at [676, 506] on icon at bounding box center [674, 501] width 35 height 35
click at [975, 225] on icon at bounding box center [974, 235] width 14 height 28
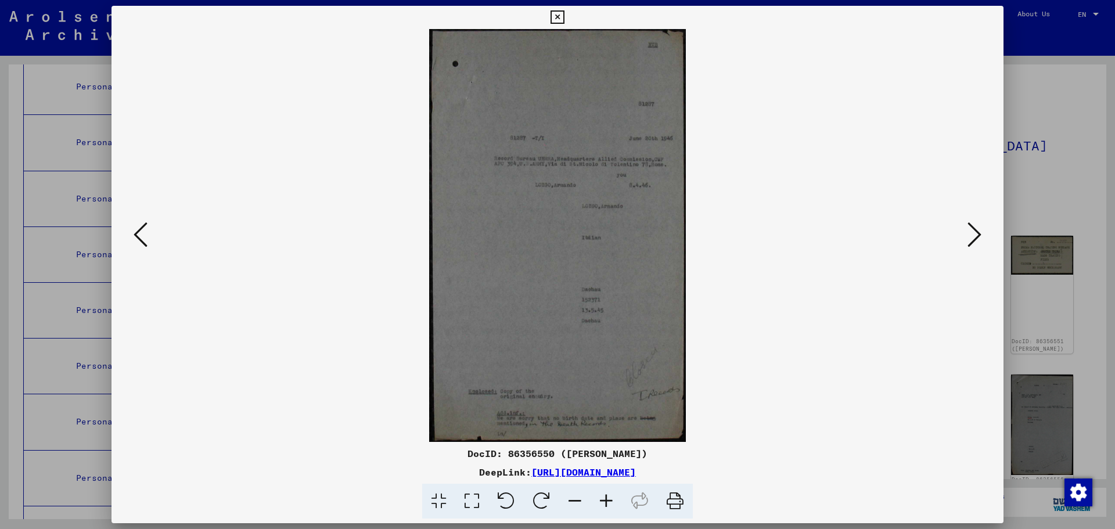
click at [673, 504] on icon at bounding box center [674, 501] width 35 height 35
click at [974, 235] on icon at bounding box center [974, 235] width 14 height 28
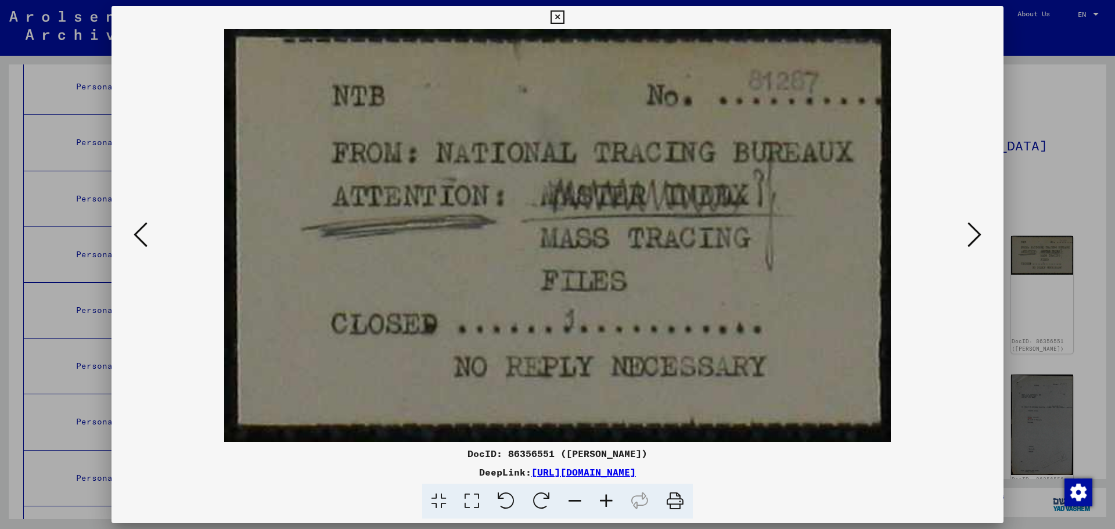
click at [672, 505] on icon at bounding box center [674, 501] width 35 height 35
click at [973, 229] on icon at bounding box center [974, 235] width 14 height 28
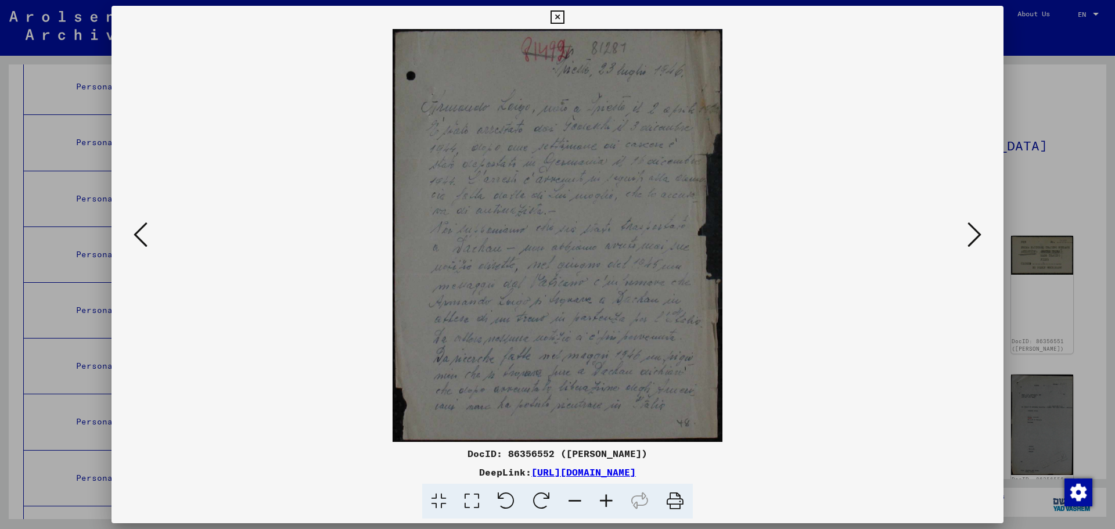
click at [675, 504] on icon at bounding box center [674, 501] width 35 height 35
click at [972, 230] on icon at bounding box center [974, 235] width 14 height 28
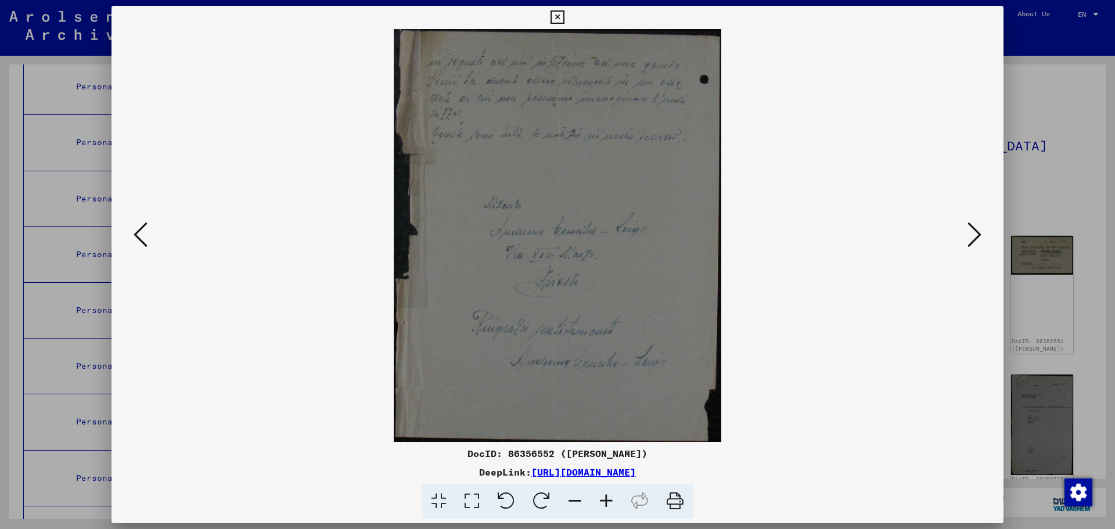
click at [679, 502] on icon at bounding box center [674, 501] width 35 height 35
click at [970, 244] on icon at bounding box center [974, 235] width 14 height 28
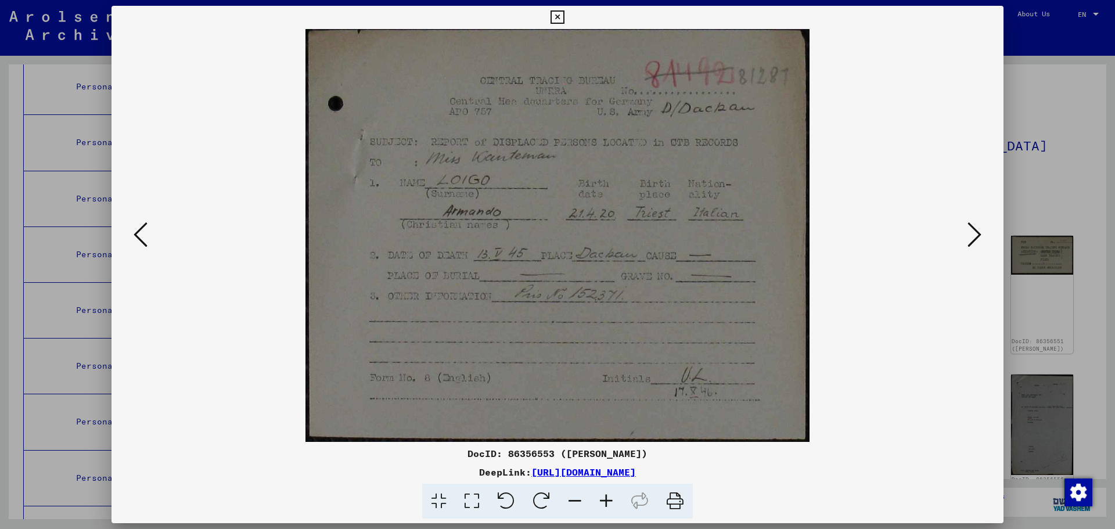
click at [672, 500] on icon at bounding box center [674, 501] width 35 height 35
click at [977, 232] on icon at bounding box center [974, 235] width 14 height 28
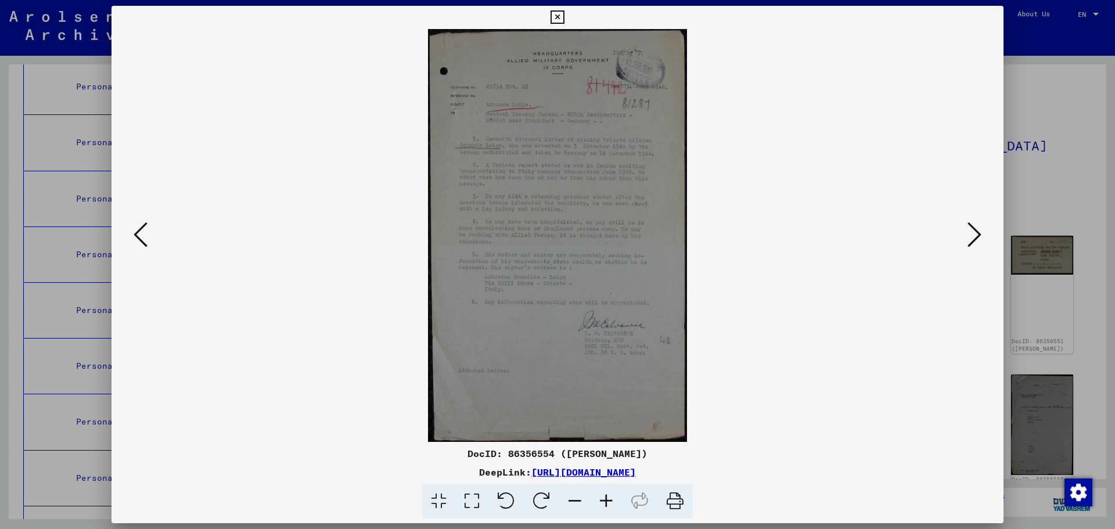
click at [672, 504] on icon at bounding box center [674, 501] width 35 height 35
click at [975, 226] on icon at bounding box center [974, 235] width 14 height 28
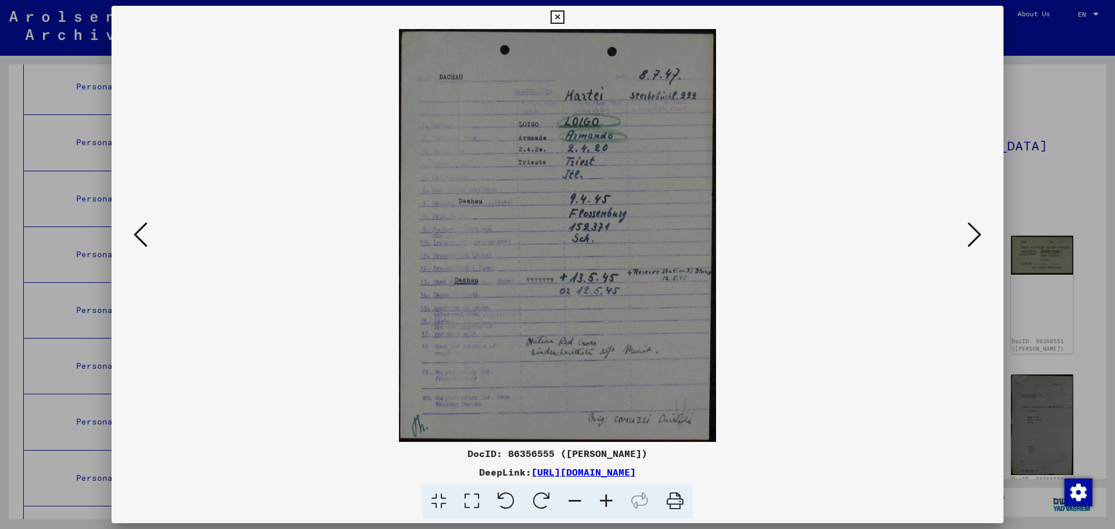
click at [680, 503] on icon at bounding box center [674, 501] width 35 height 35
click at [978, 232] on icon at bounding box center [974, 235] width 14 height 28
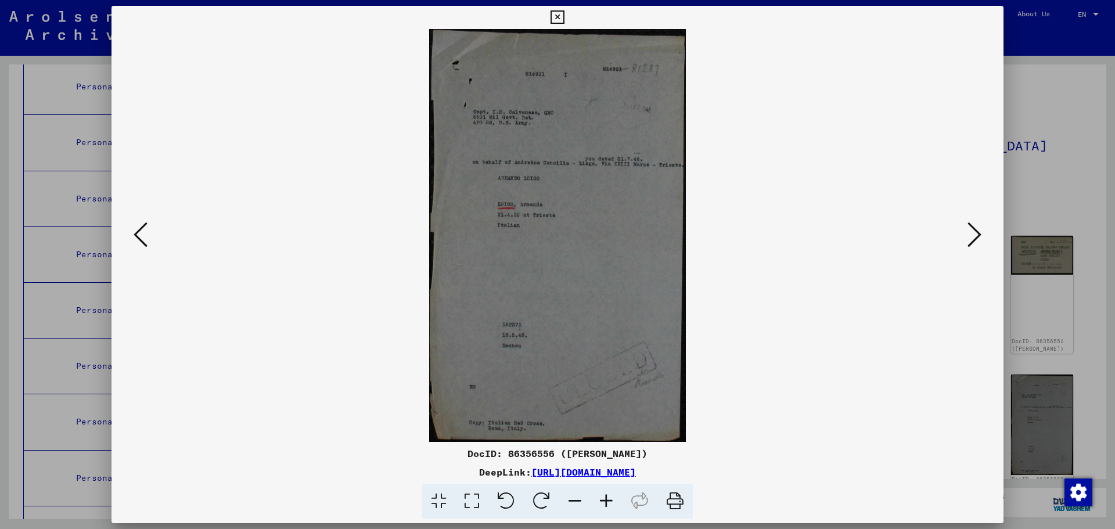
click at [678, 503] on icon at bounding box center [674, 501] width 35 height 35
click at [977, 231] on icon at bounding box center [974, 235] width 14 height 28
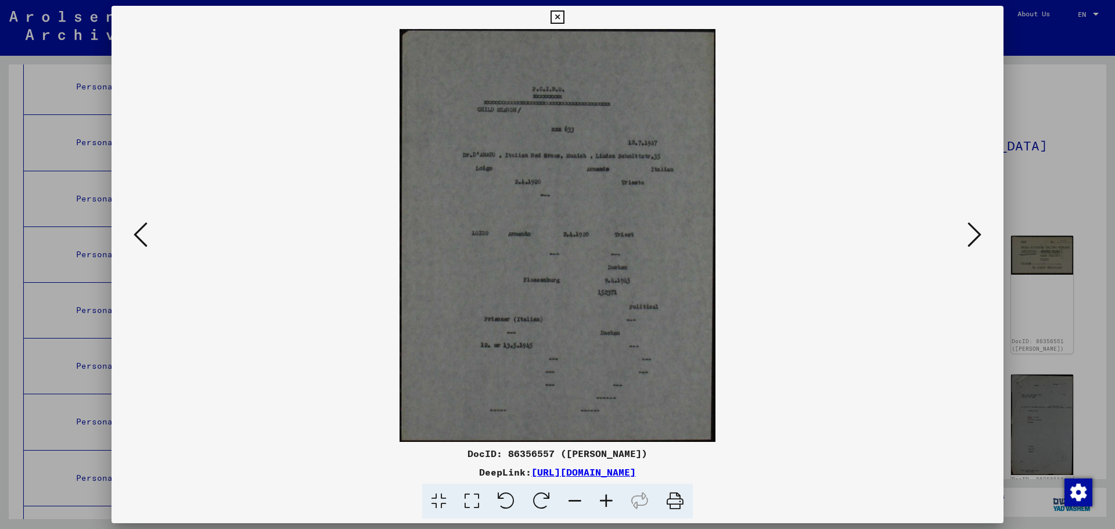
click at [672, 499] on icon at bounding box center [674, 501] width 35 height 35
click at [978, 228] on icon at bounding box center [974, 235] width 14 height 28
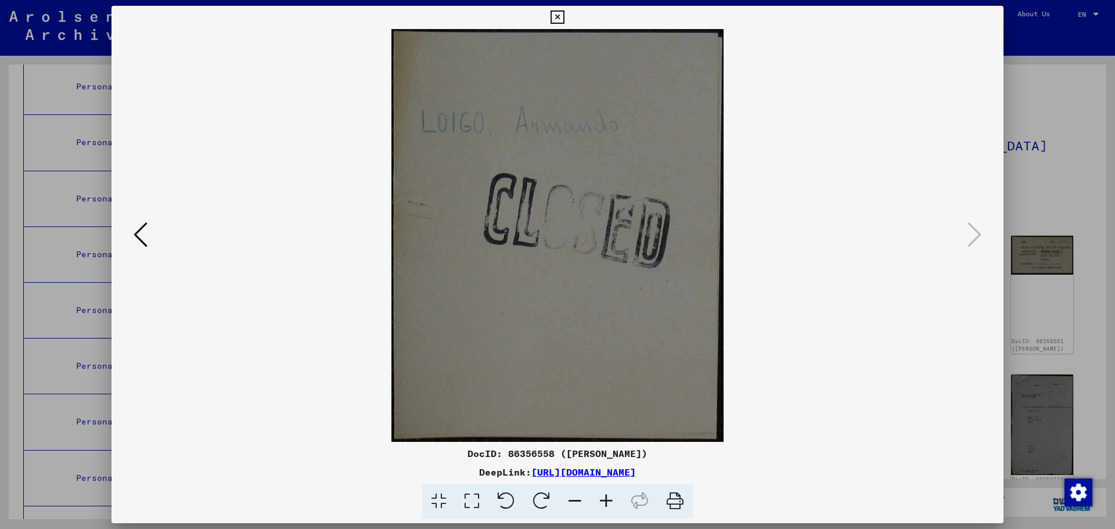
click at [677, 499] on icon at bounding box center [674, 501] width 35 height 35
